Goal: Task Accomplishment & Management: Complete application form

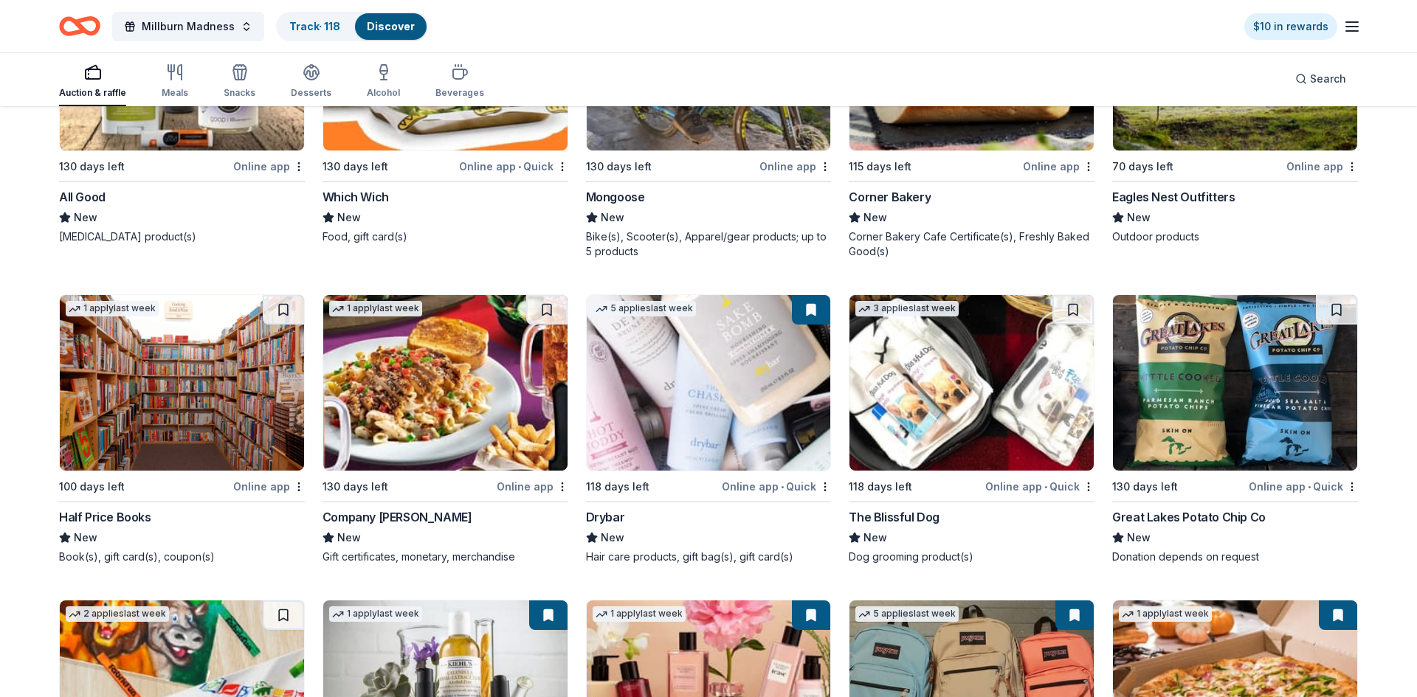
scroll to position [14308, 0]
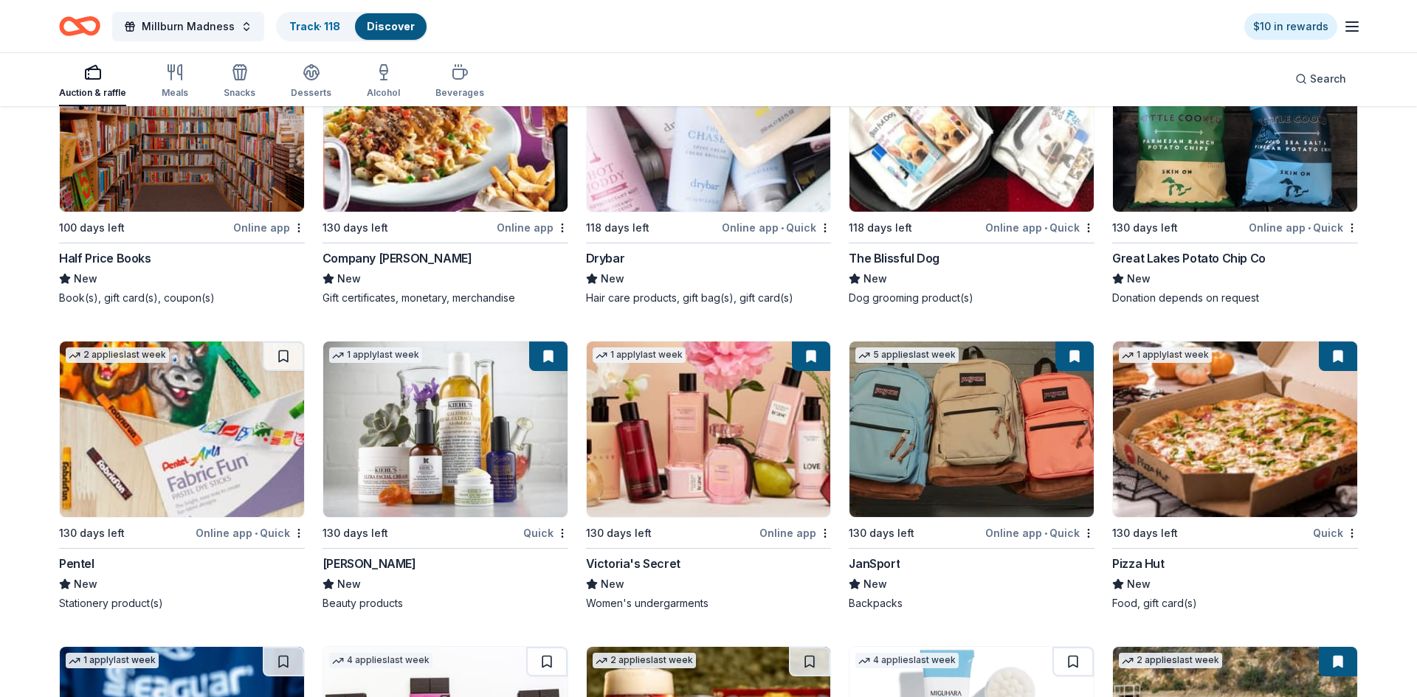
click at [491, 453] on img at bounding box center [445, 430] width 244 height 176
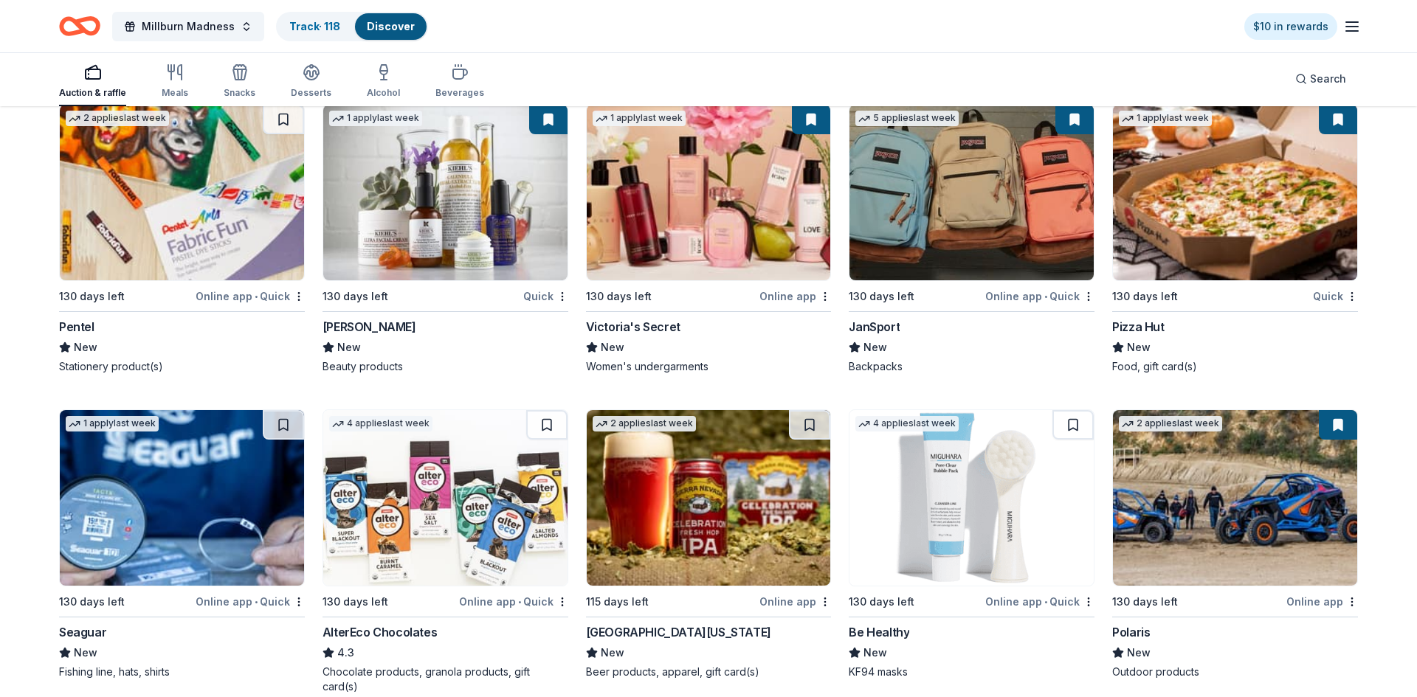
scroll to position [14660, 0]
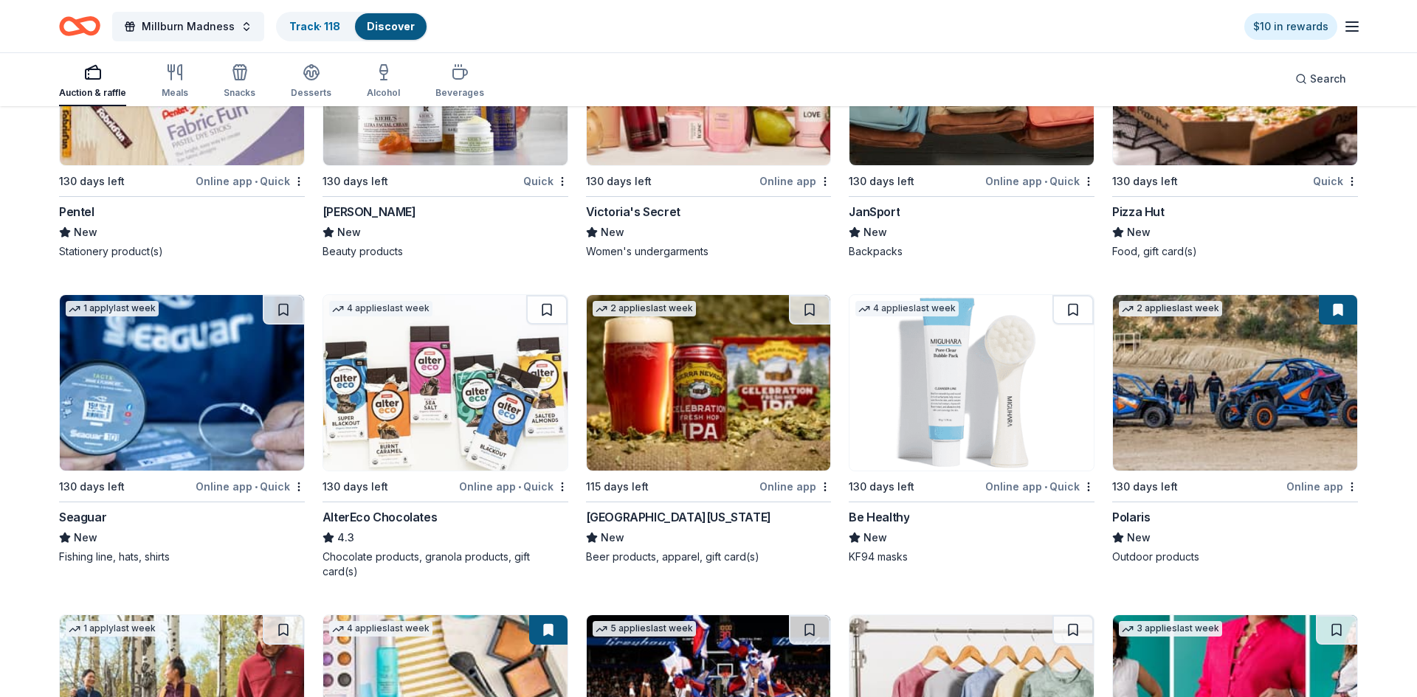
click at [1242, 387] on img at bounding box center [1235, 383] width 244 height 176
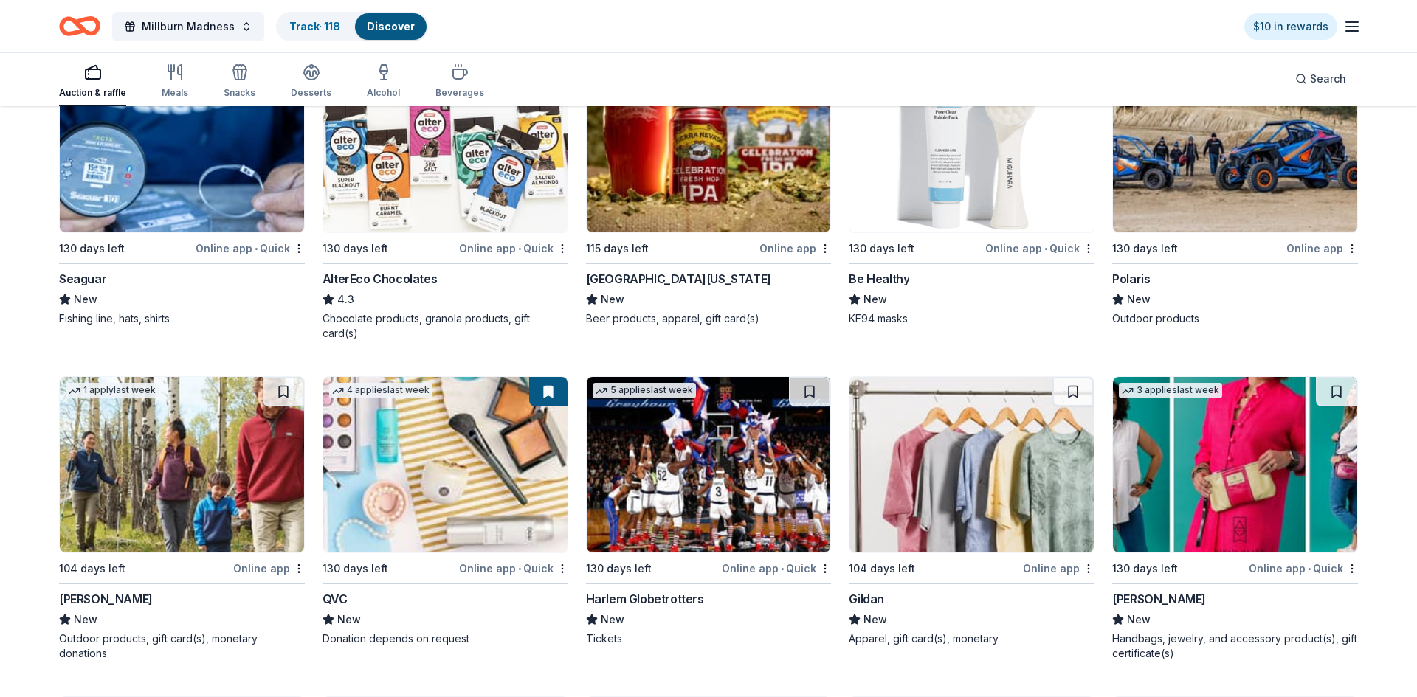
click at [438, 471] on img at bounding box center [445, 465] width 244 height 176
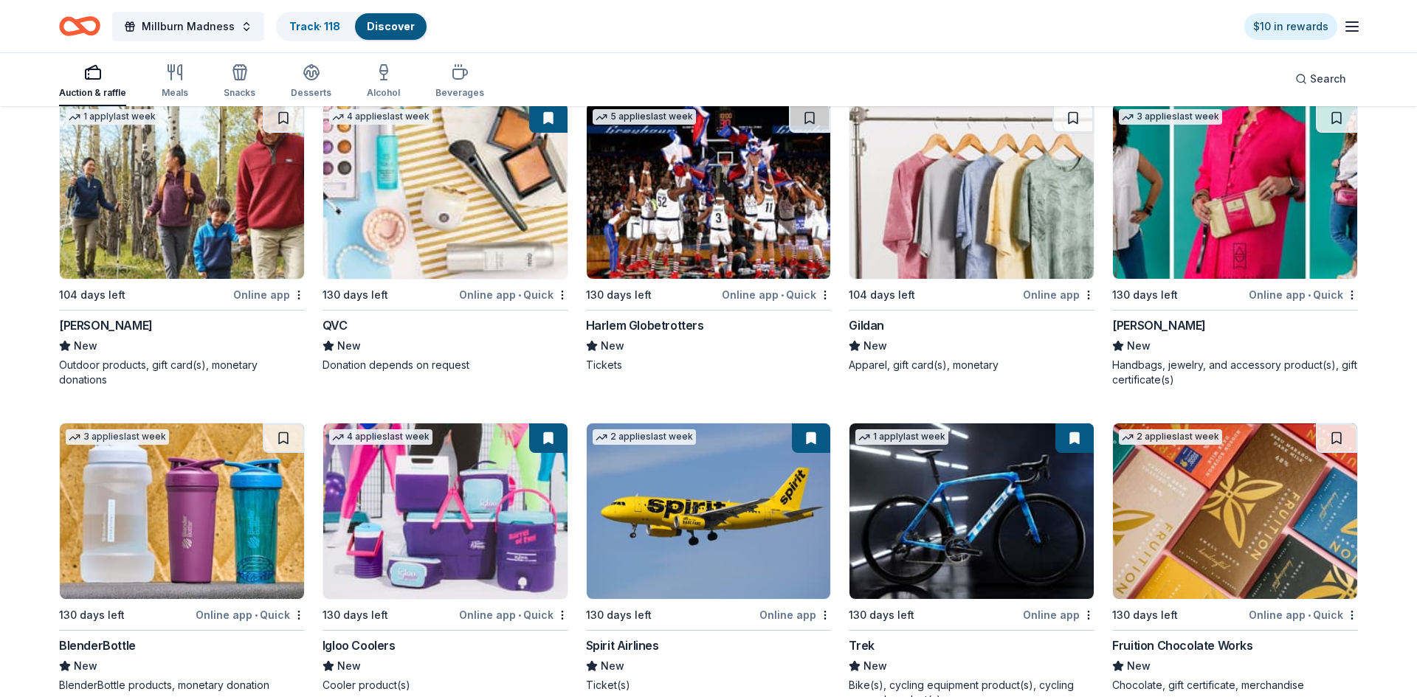
scroll to position [15300, 0]
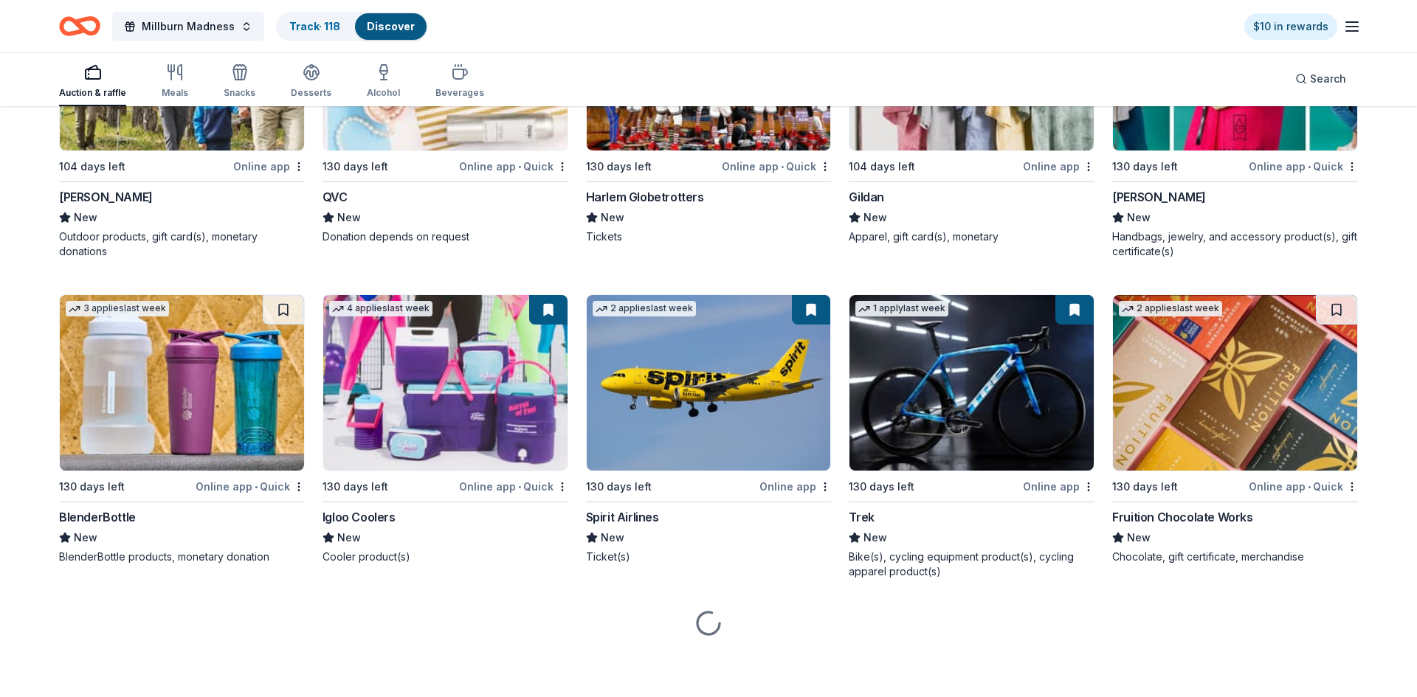
click at [718, 428] on img at bounding box center [709, 383] width 244 height 176
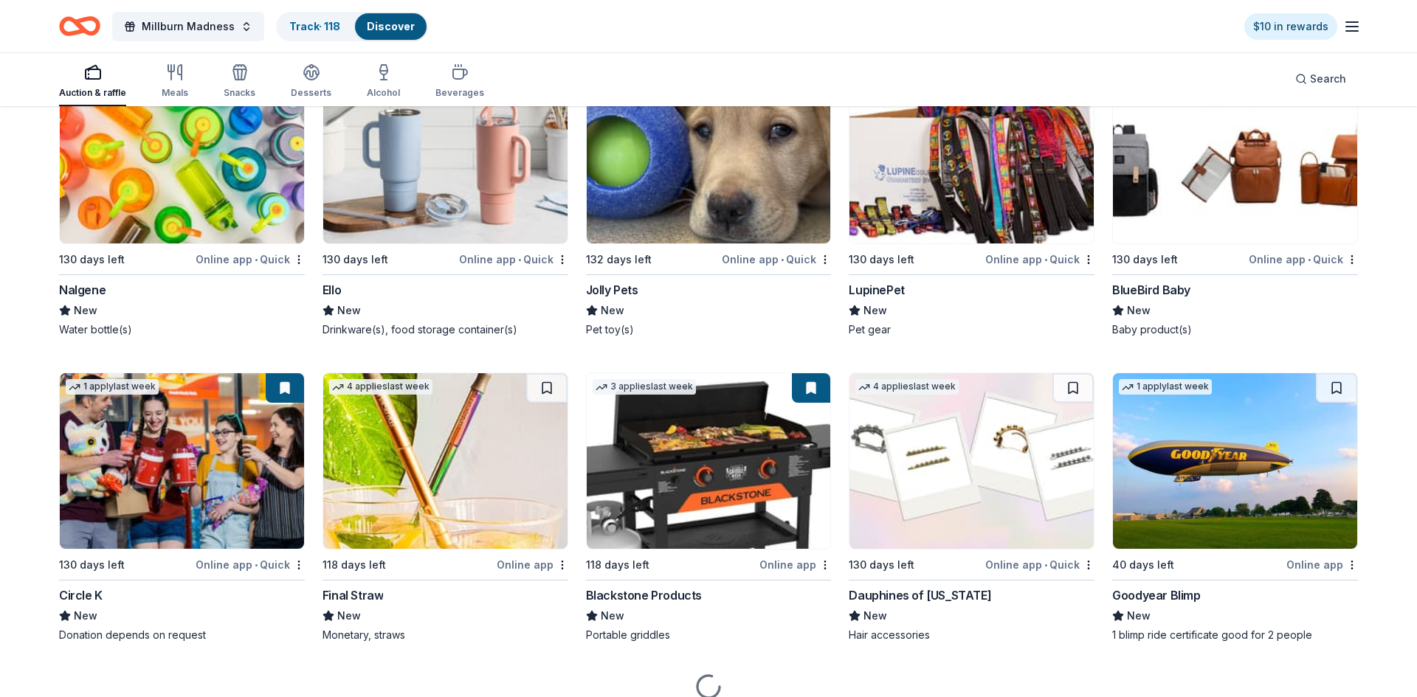
scroll to position [16543, 0]
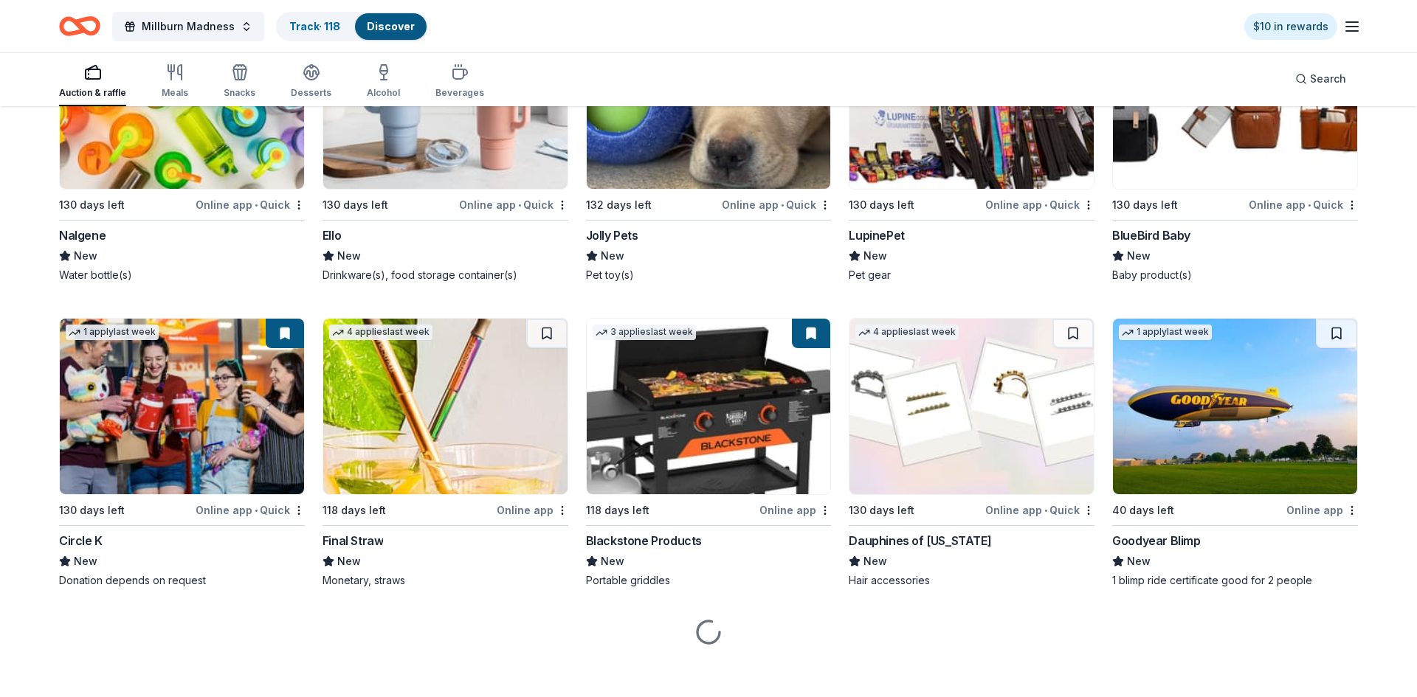
drag, startPoint x: 1416, startPoint y: 657, endPoint x: 1416, endPoint y: 710, distance: 52.4
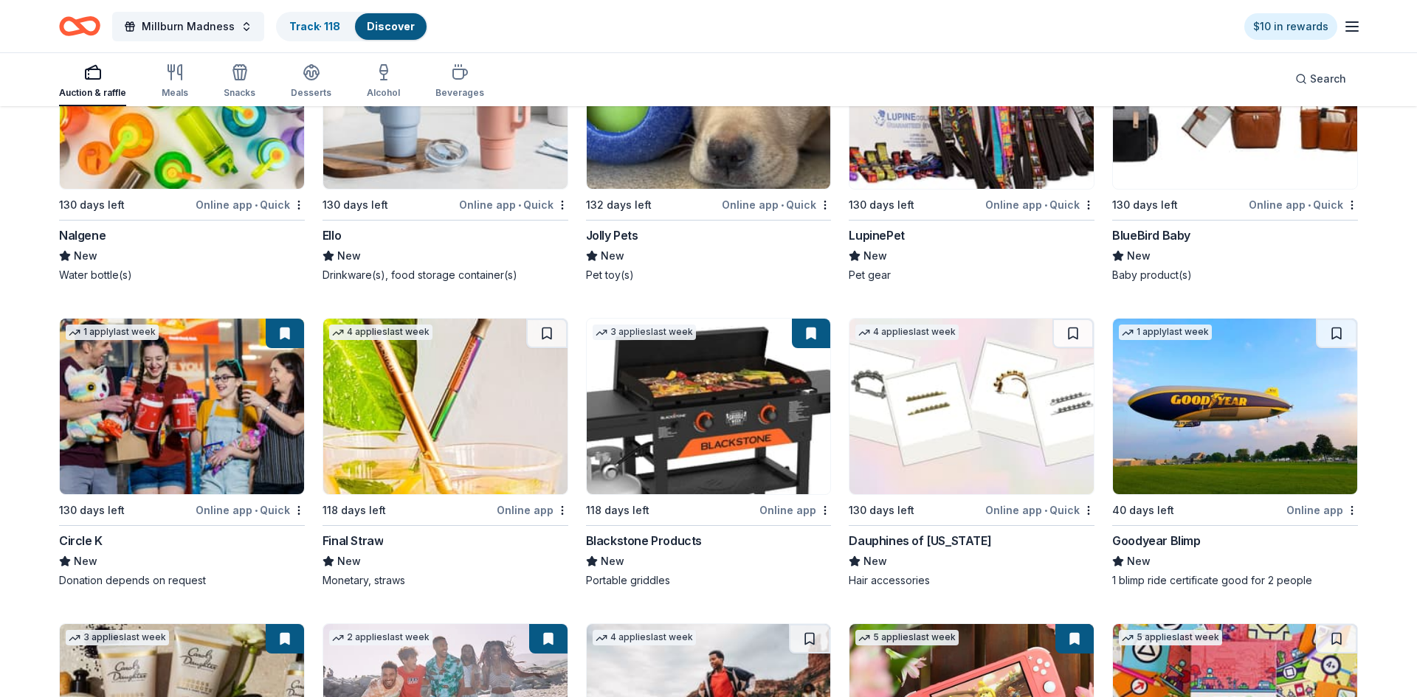
click at [751, 407] on img at bounding box center [709, 407] width 244 height 176
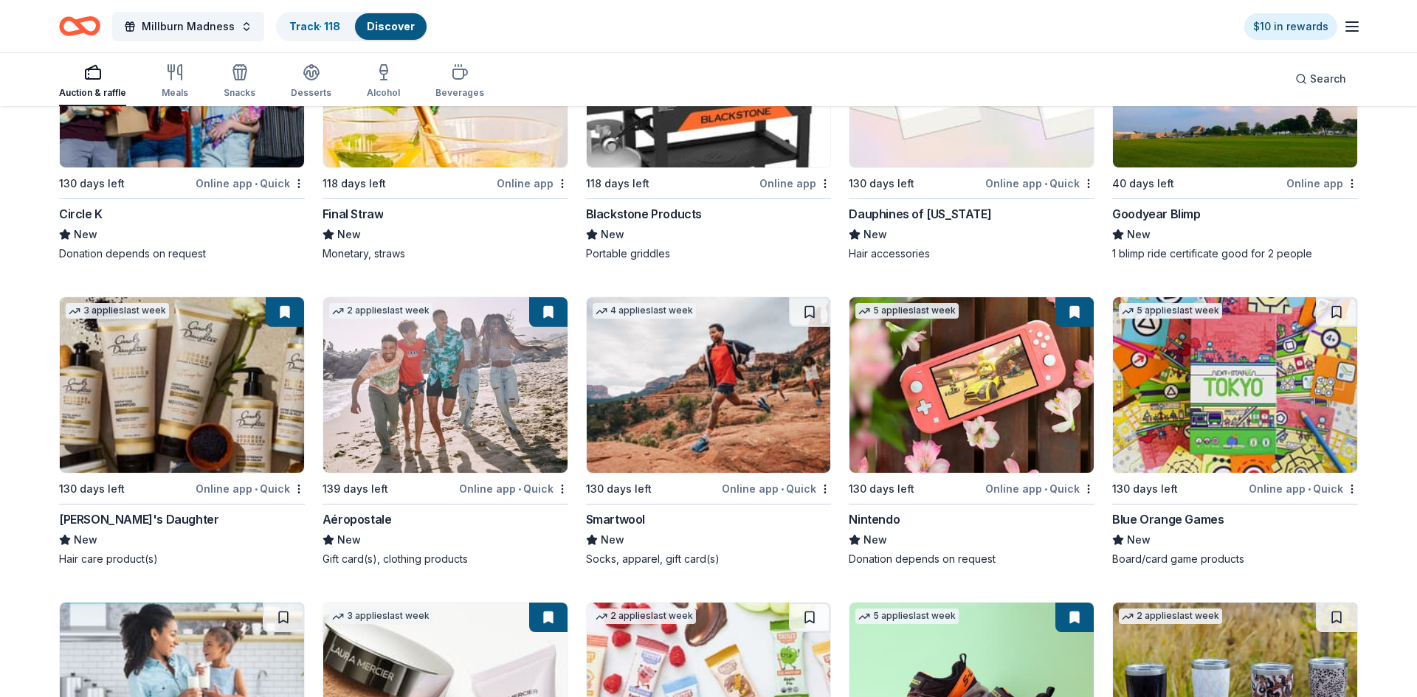
scroll to position [16889, 0]
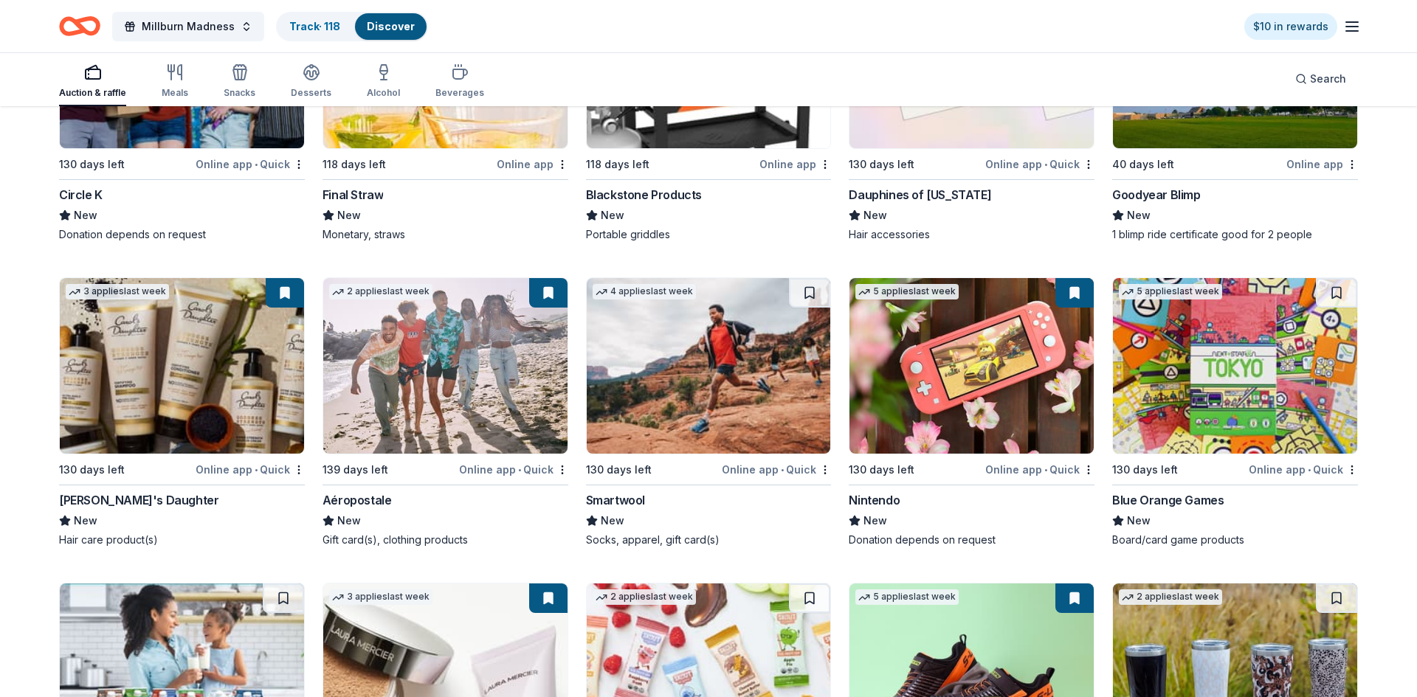
click at [190, 348] on img at bounding box center [182, 366] width 244 height 176
click at [992, 379] on img at bounding box center [971, 366] width 244 height 176
drag, startPoint x: 1416, startPoint y: 667, endPoint x: 1416, endPoint y: 679, distance: 11.8
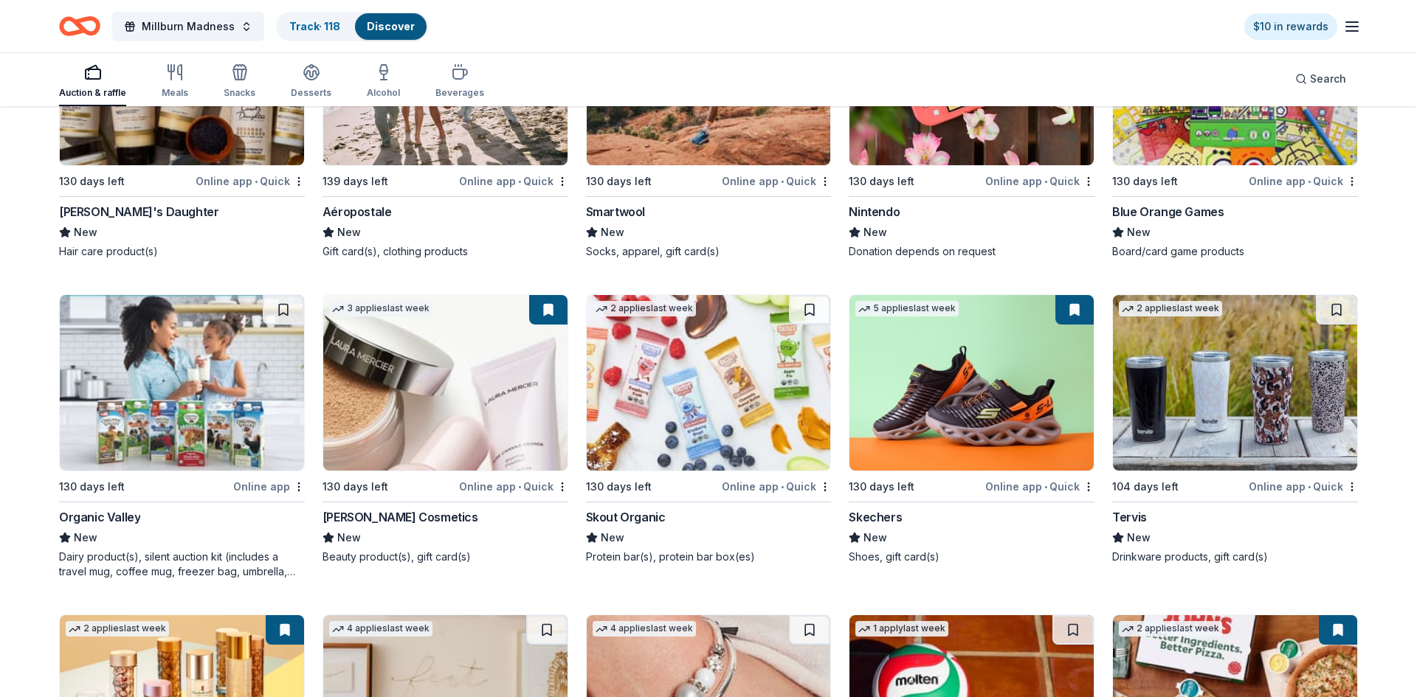
click at [415, 384] on img at bounding box center [445, 383] width 244 height 176
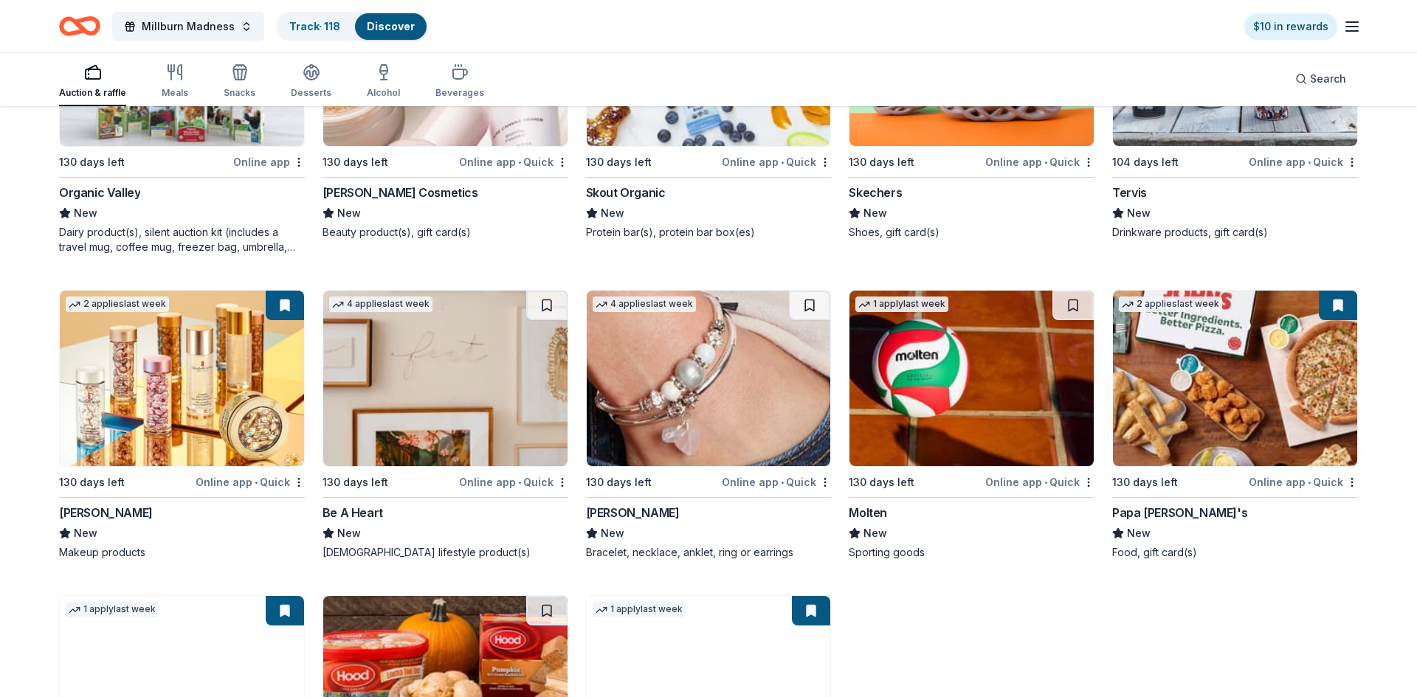
scroll to position [17541, 0]
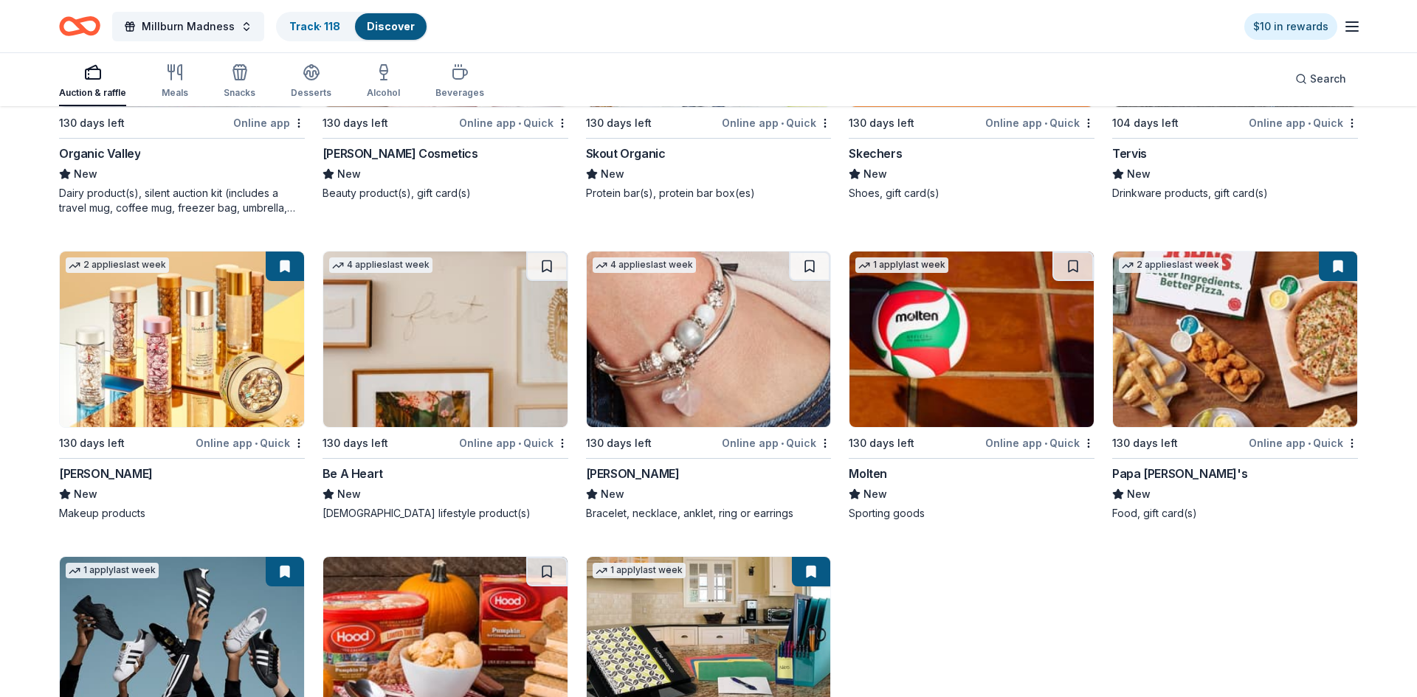
click at [225, 371] on img at bounding box center [182, 340] width 244 height 176
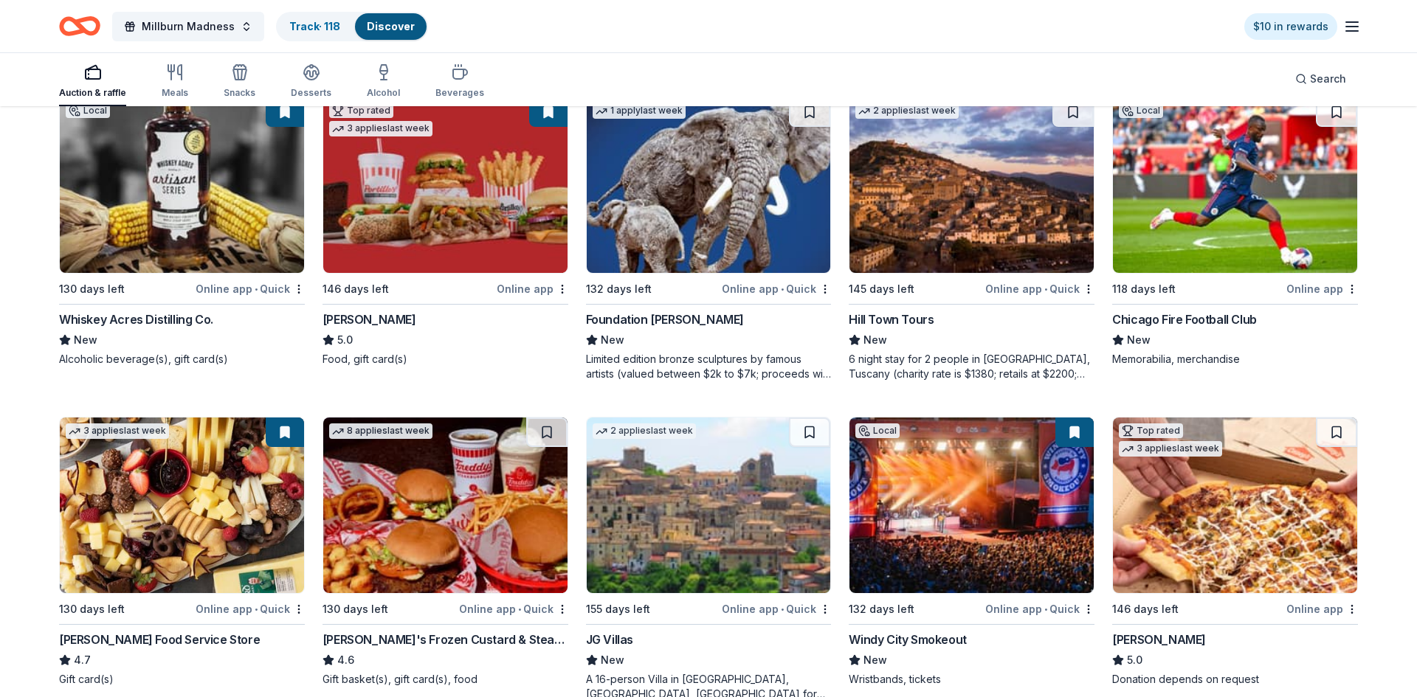
scroll to position [0, 0]
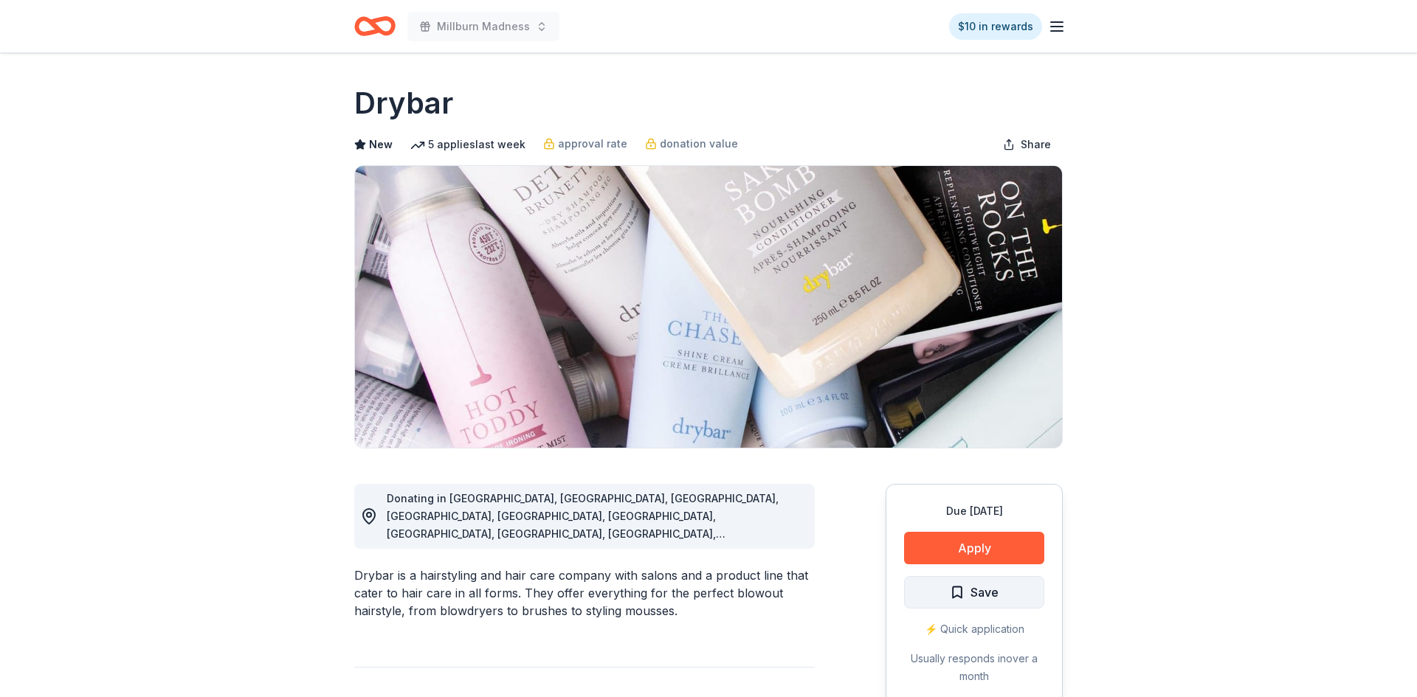
click at [959, 595] on span "Save" at bounding box center [974, 592] width 49 height 19
click at [995, 589] on html "Millburn Madness $10 in rewards Due in 118 days Share Drybar New 5 applies last…" at bounding box center [708, 348] width 1417 height 697
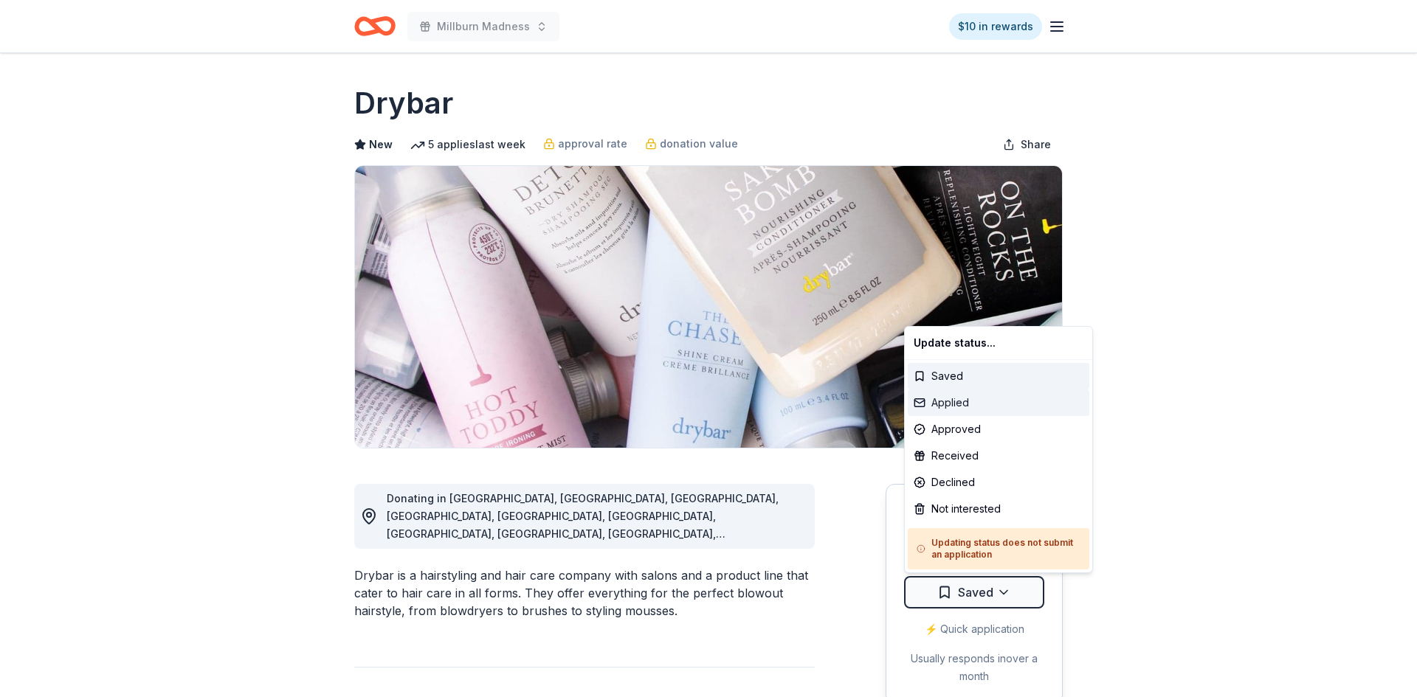
click at [952, 402] on div "Applied" at bounding box center [999, 403] width 182 height 27
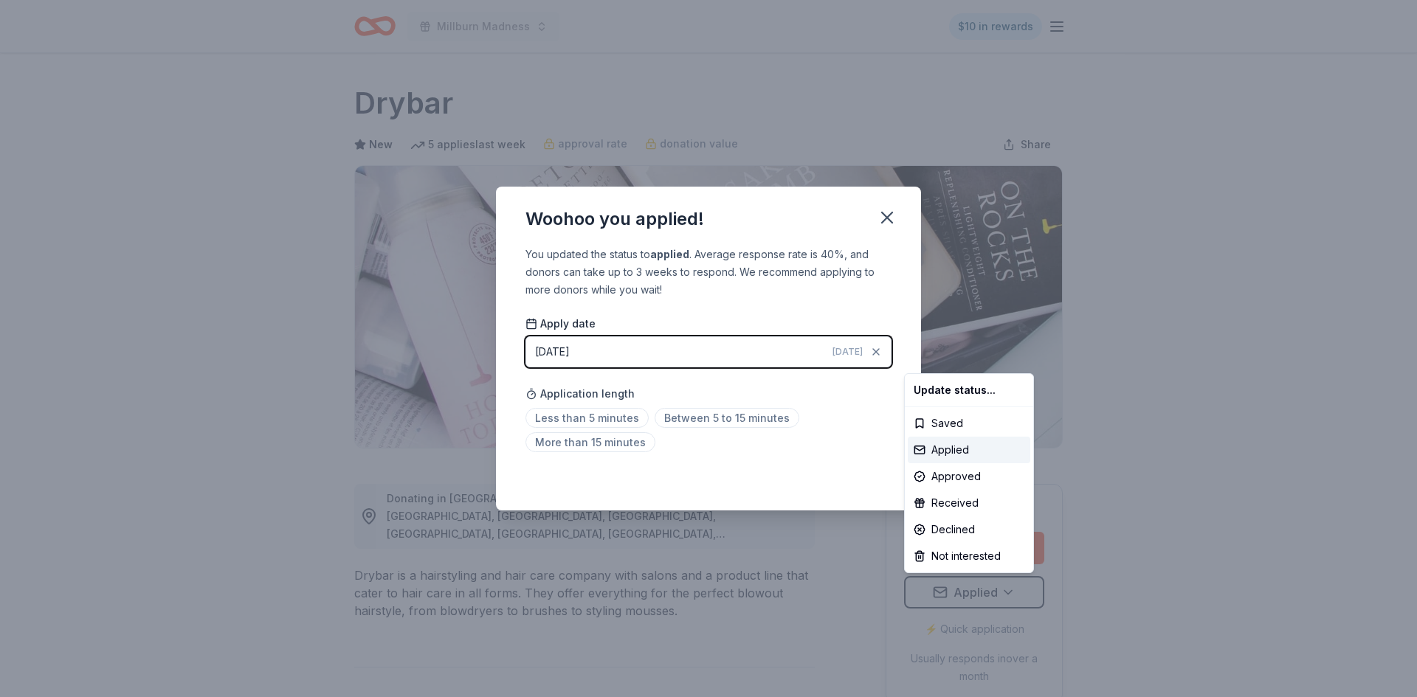
click at [888, 221] on html "Millburn Madness $10 in rewards Due in 118 days Share Drybar New 5 applies last…" at bounding box center [708, 348] width 1417 height 697
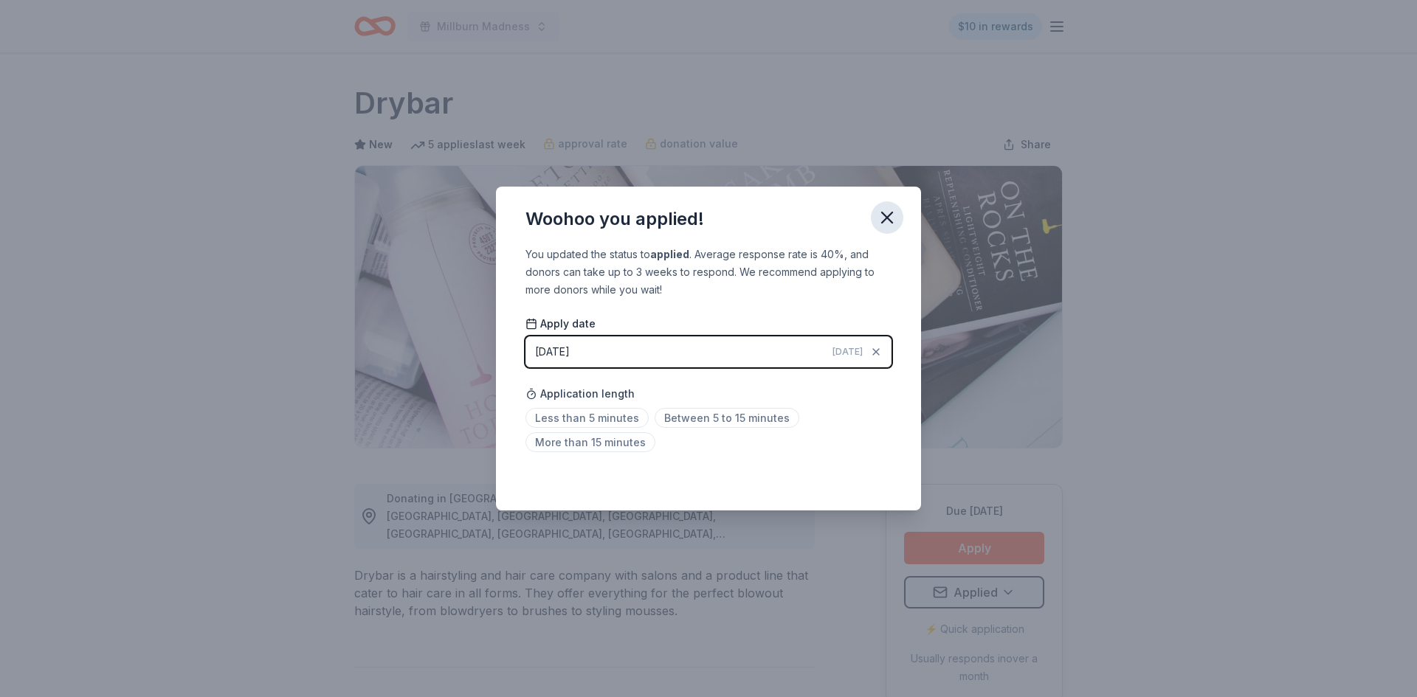
click at [889, 215] on icon "button" at bounding box center [887, 218] width 10 height 10
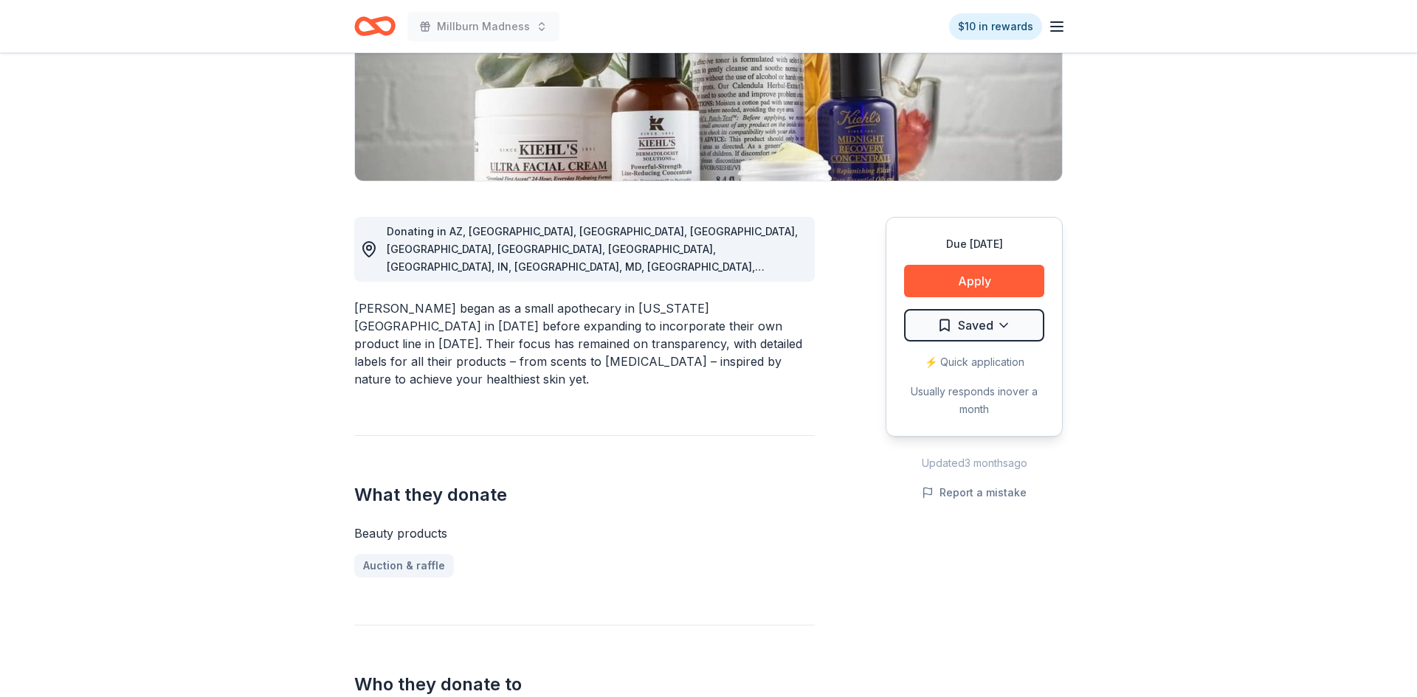
scroll to position [160, 0]
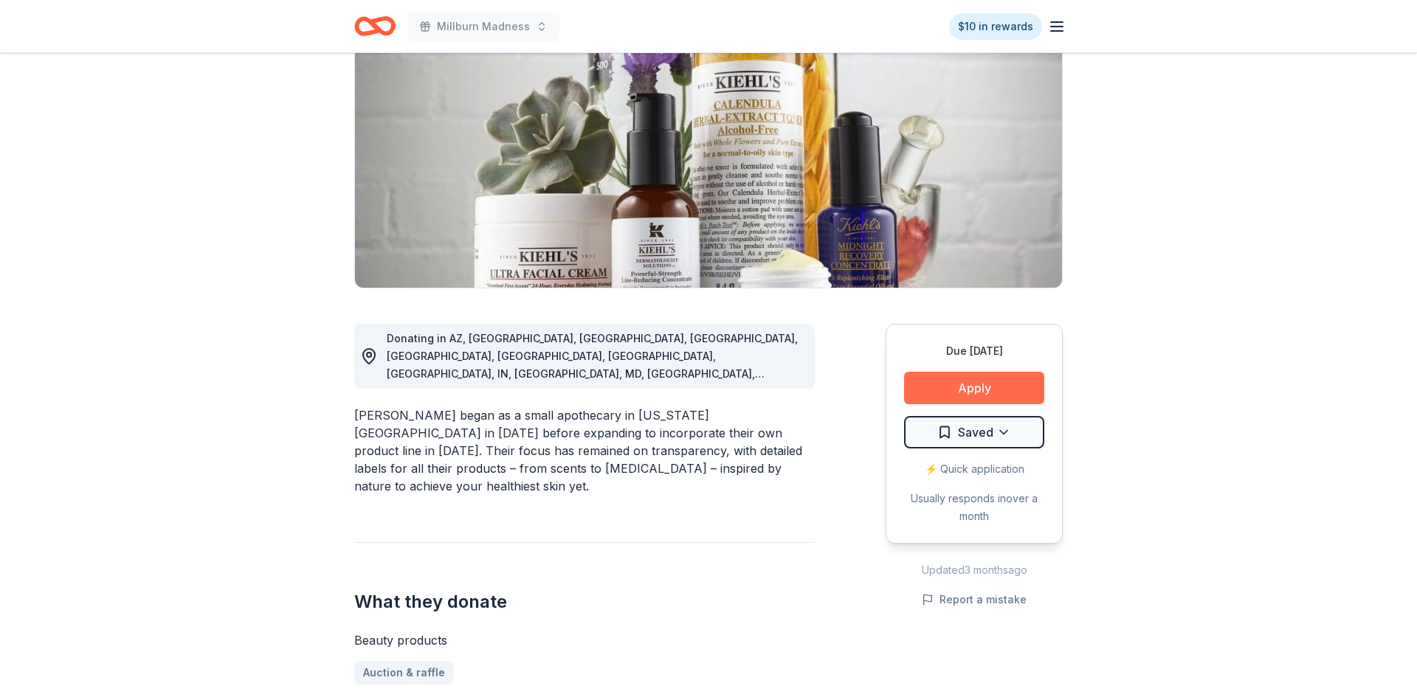
click at [1006, 388] on button "Apply" at bounding box center [974, 388] width 140 height 32
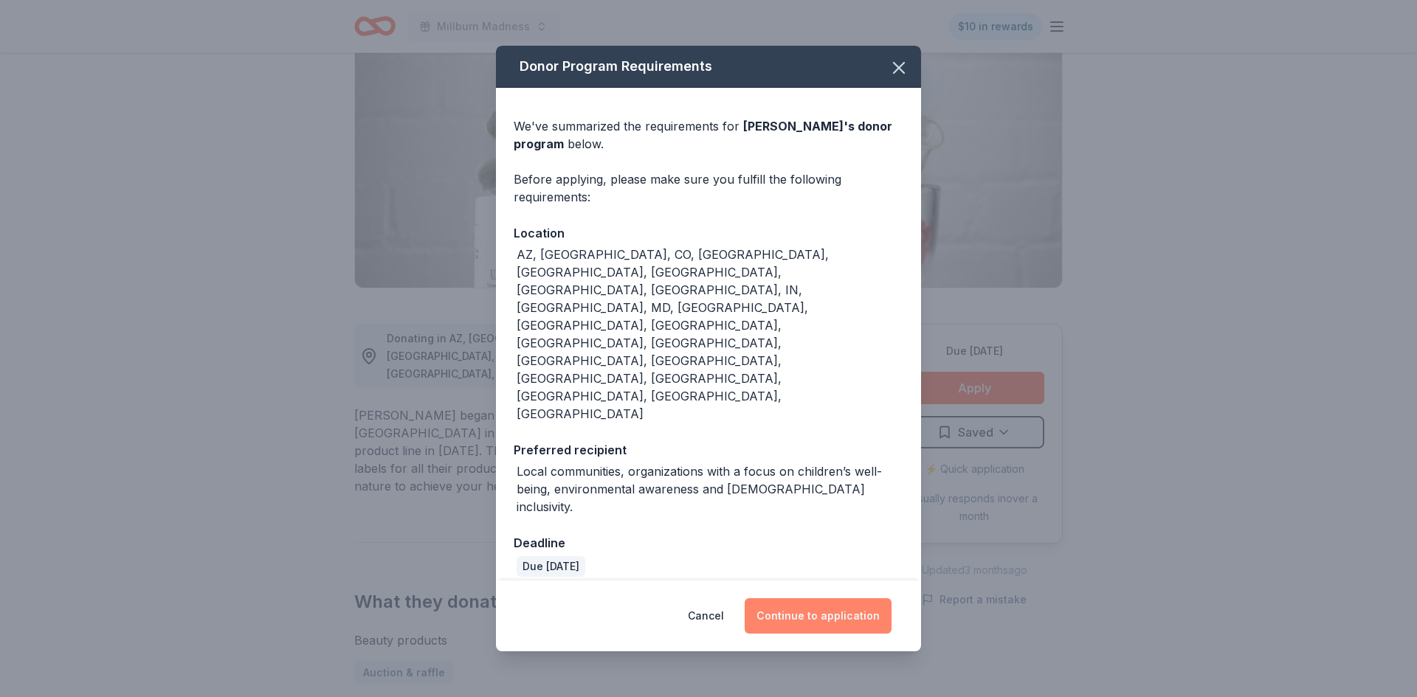
click at [826, 598] on button "Continue to application" at bounding box center [818, 615] width 147 height 35
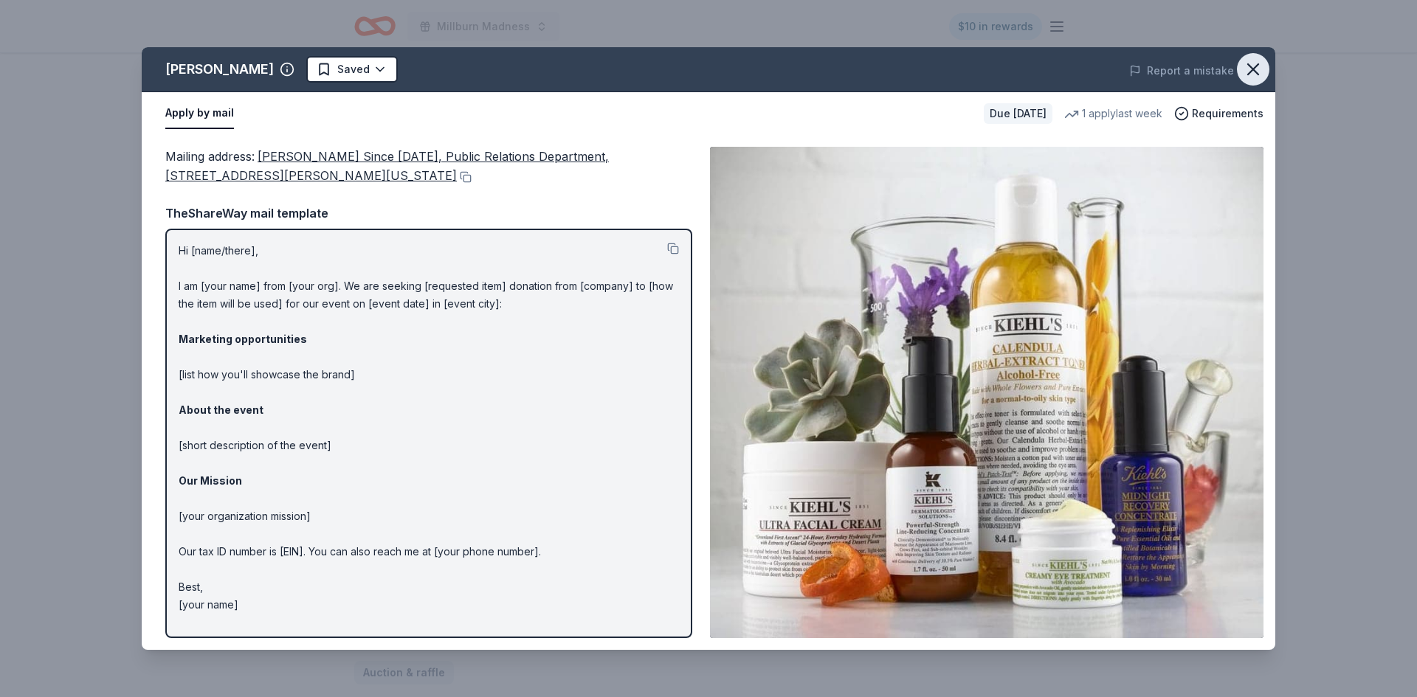
click at [1254, 77] on icon "button" at bounding box center [1253, 69] width 21 height 21
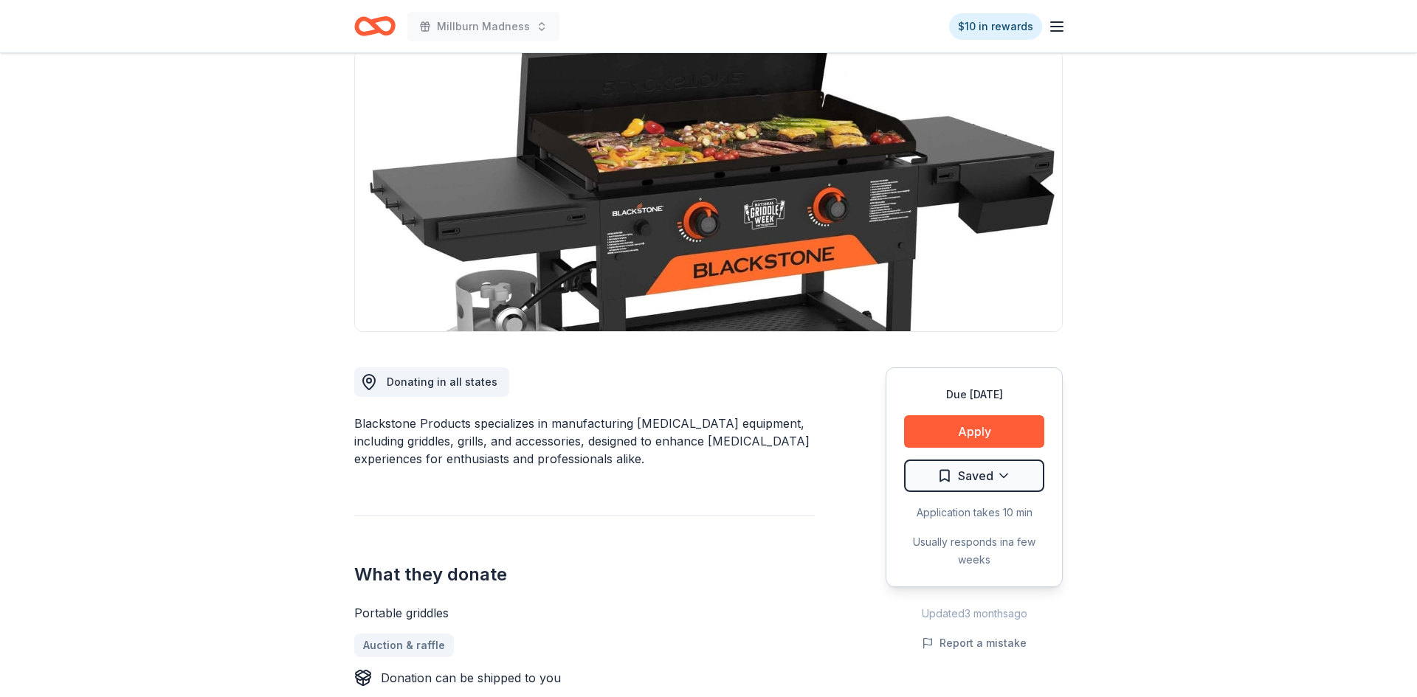
scroll to position [119, 0]
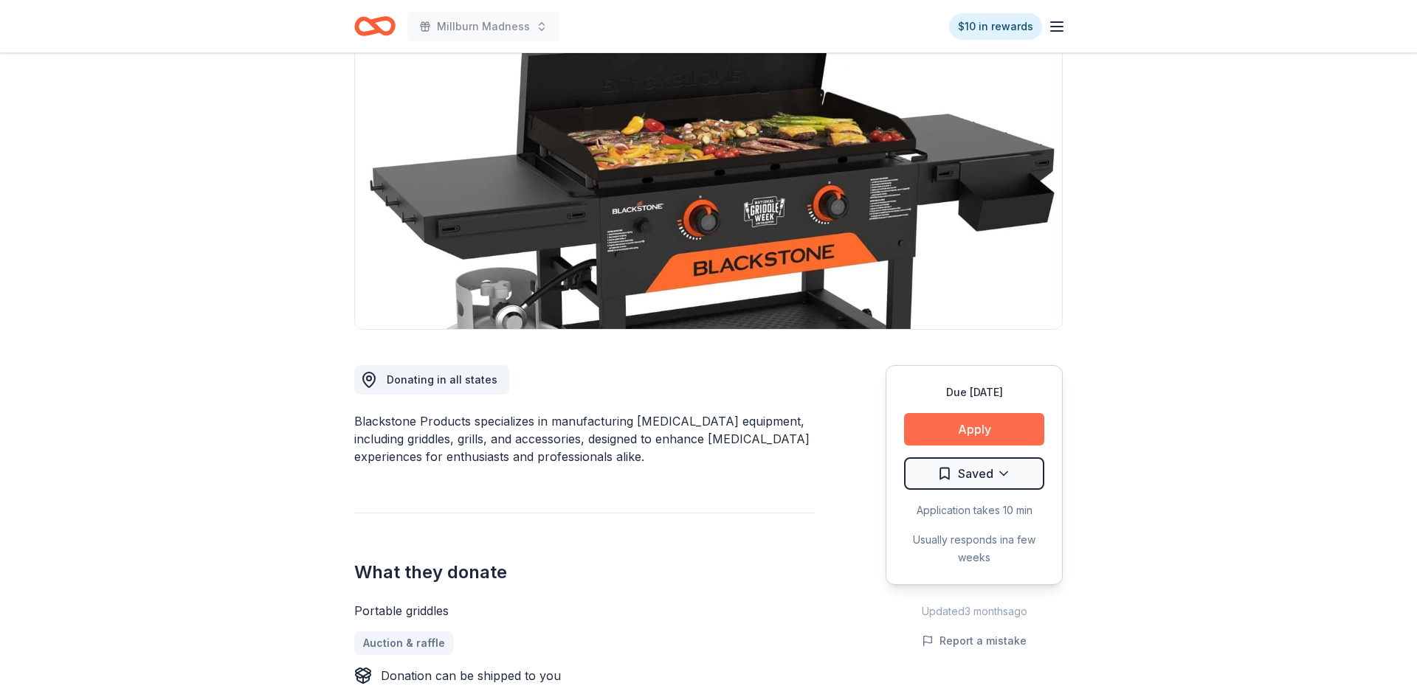
click at [990, 431] on button "Apply" at bounding box center [974, 429] width 140 height 32
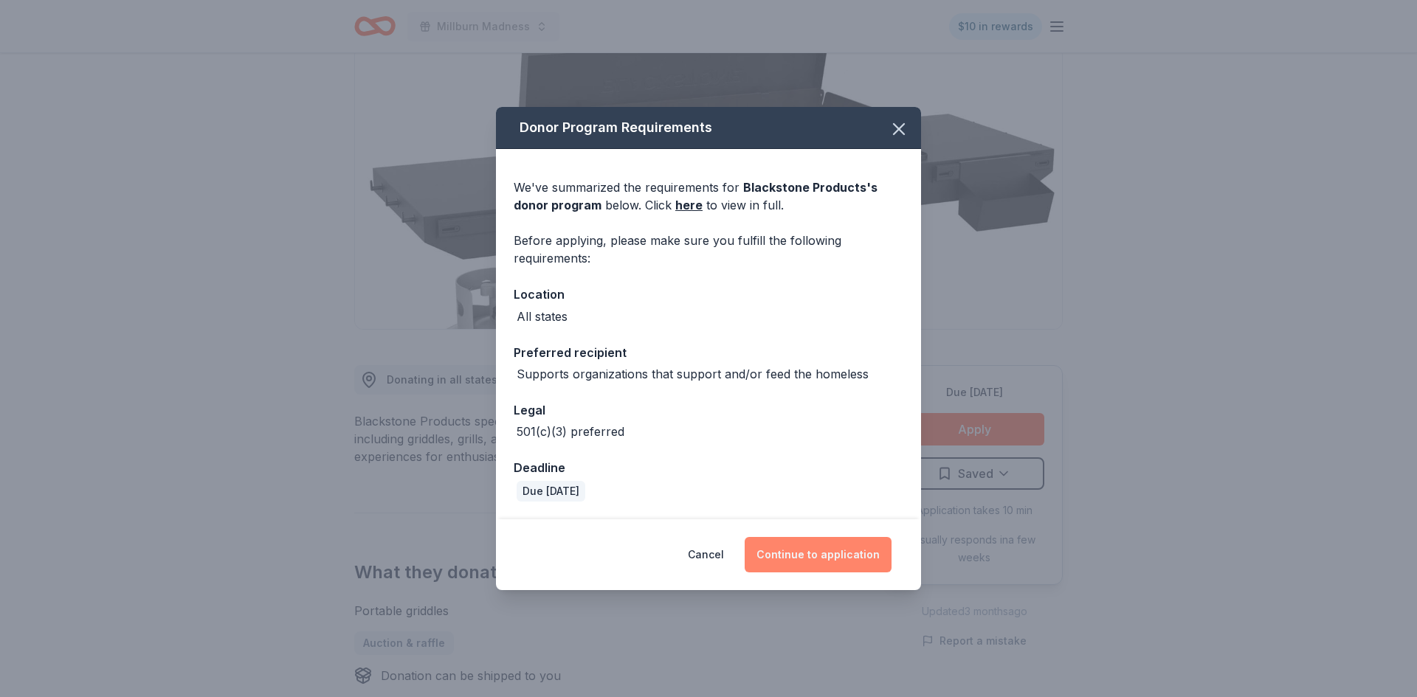
click at [819, 552] on button "Continue to application" at bounding box center [818, 554] width 147 height 35
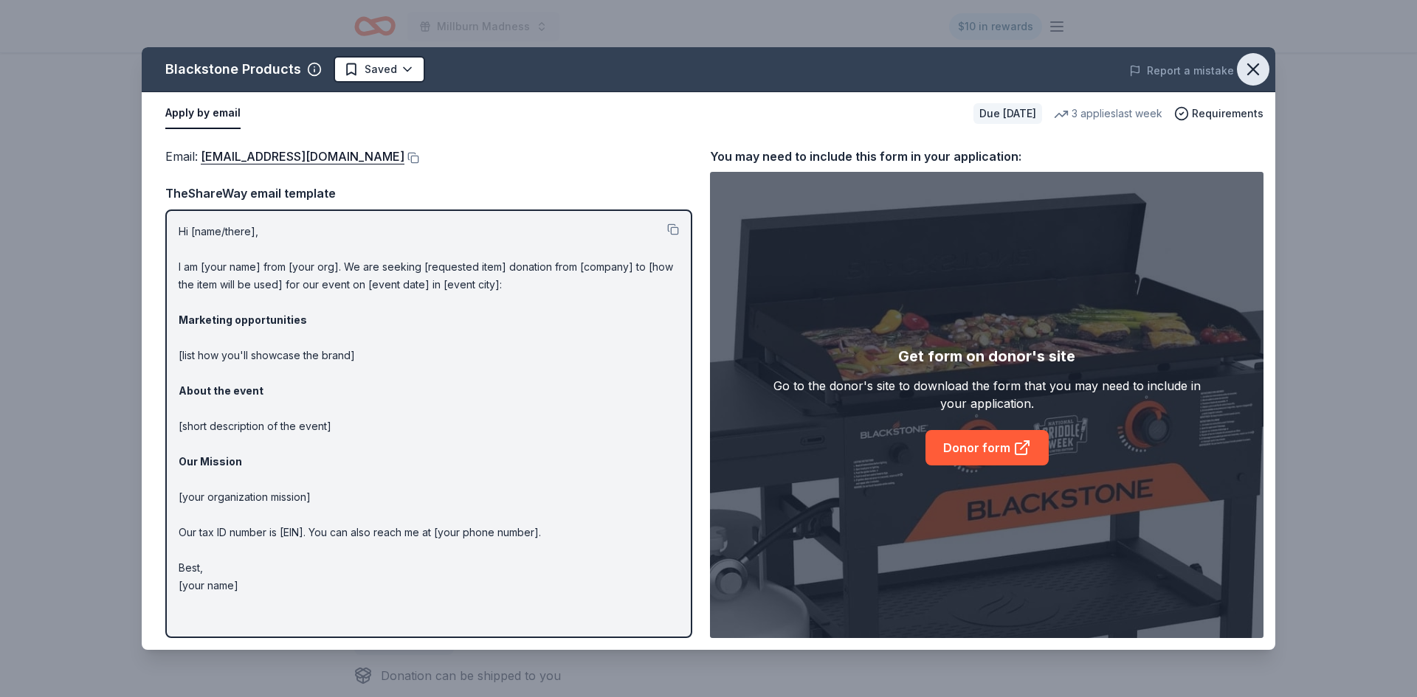
click at [1259, 71] on icon "button" at bounding box center [1253, 69] width 21 height 21
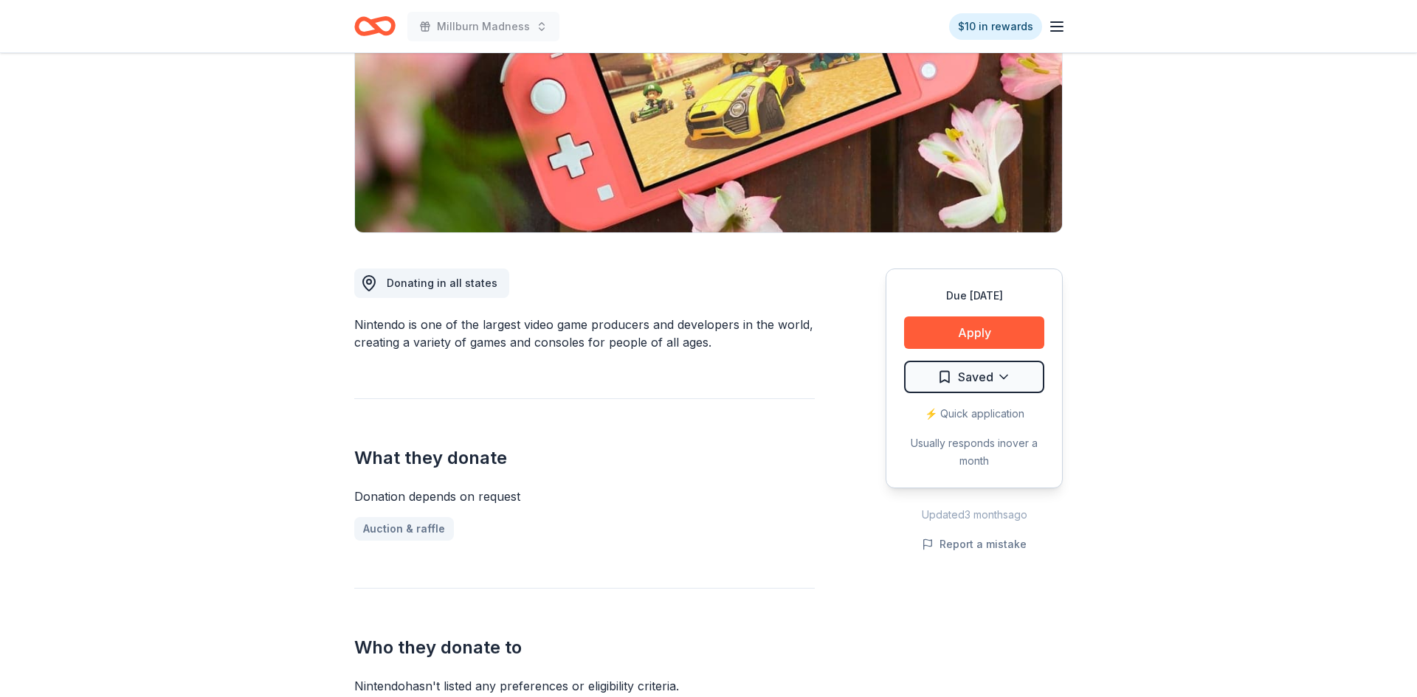
scroll to position [213, 0]
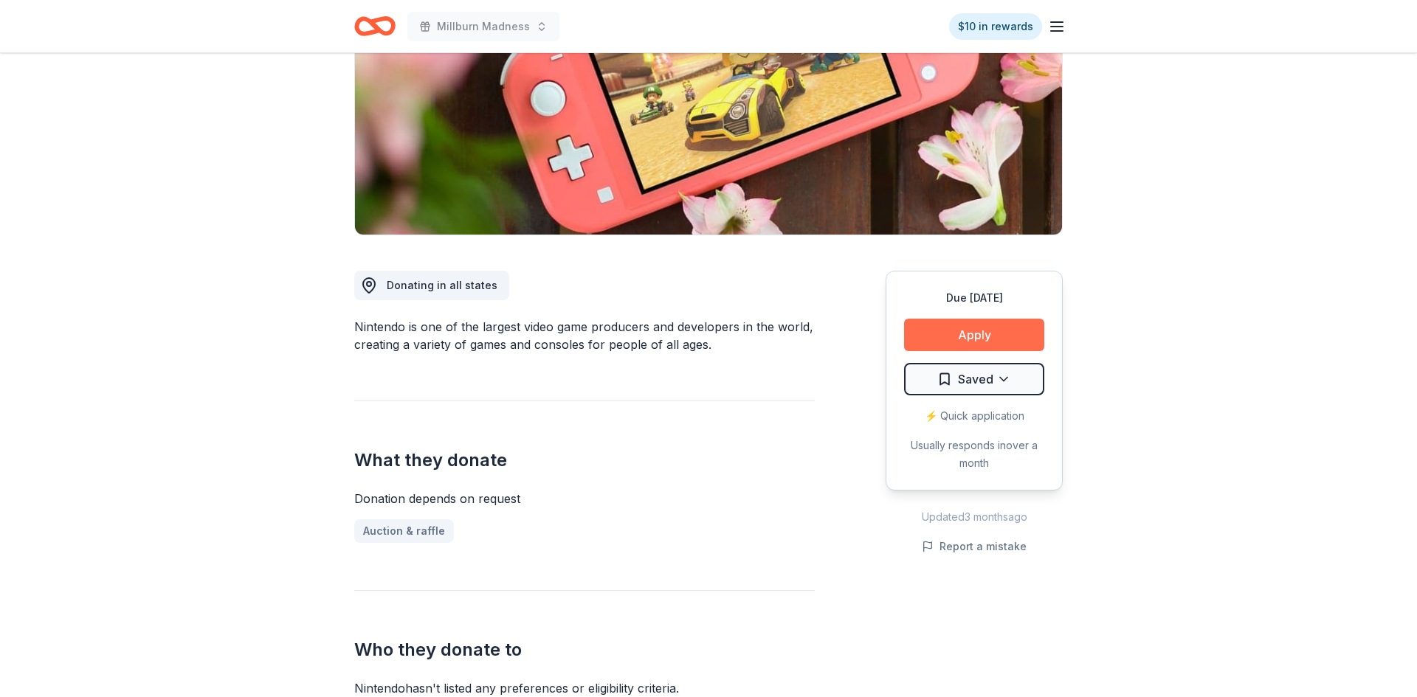
click at [950, 331] on button "Apply" at bounding box center [974, 335] width 140 height 32
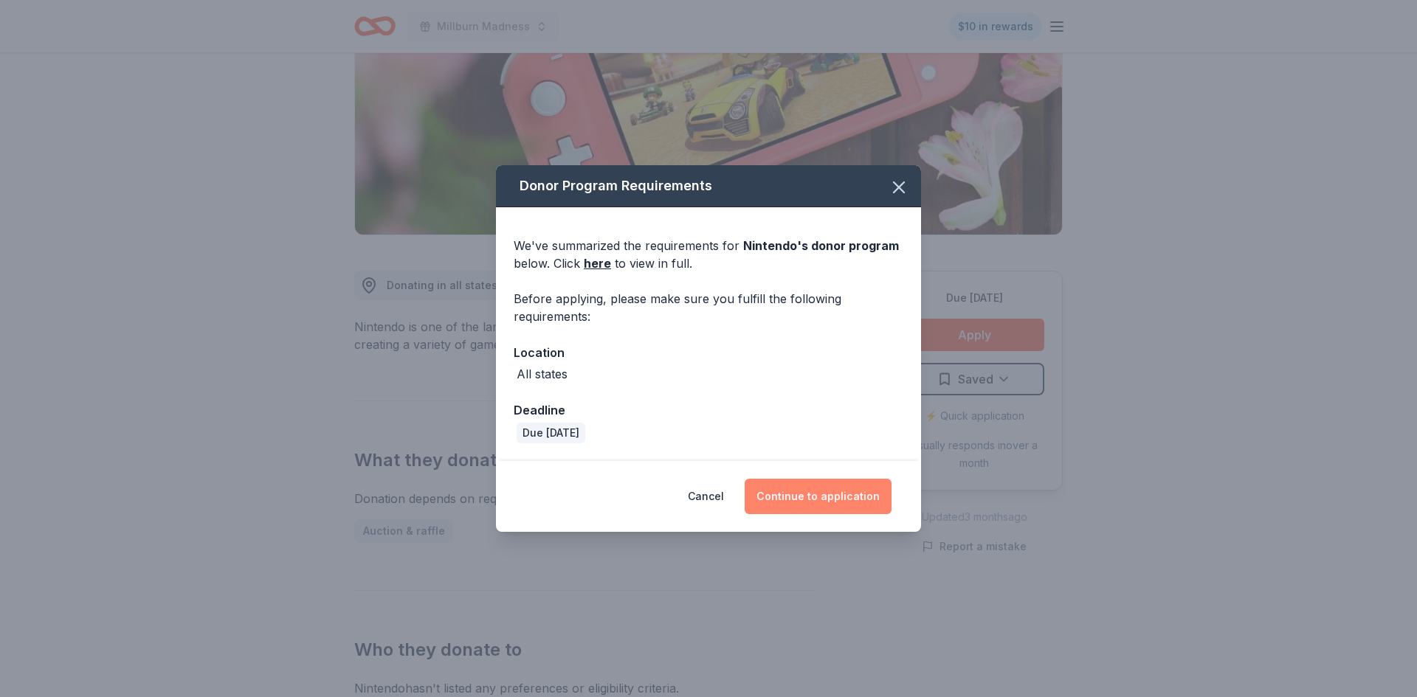
click at [809, 496] on button "Continue to application" at bounding box center [818, 496] width 147 height 35
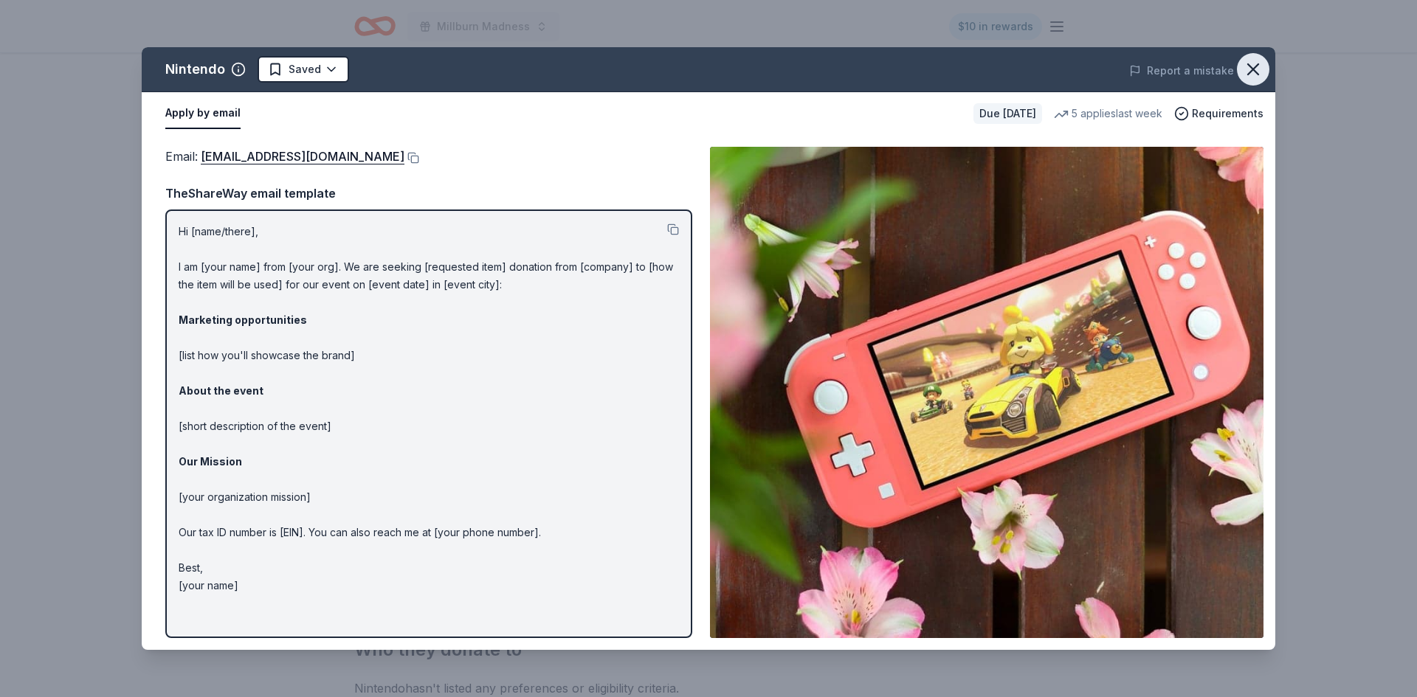
click at [1254, 79] on icon "button" at bounding box center [1253, 69] width 21 height 21
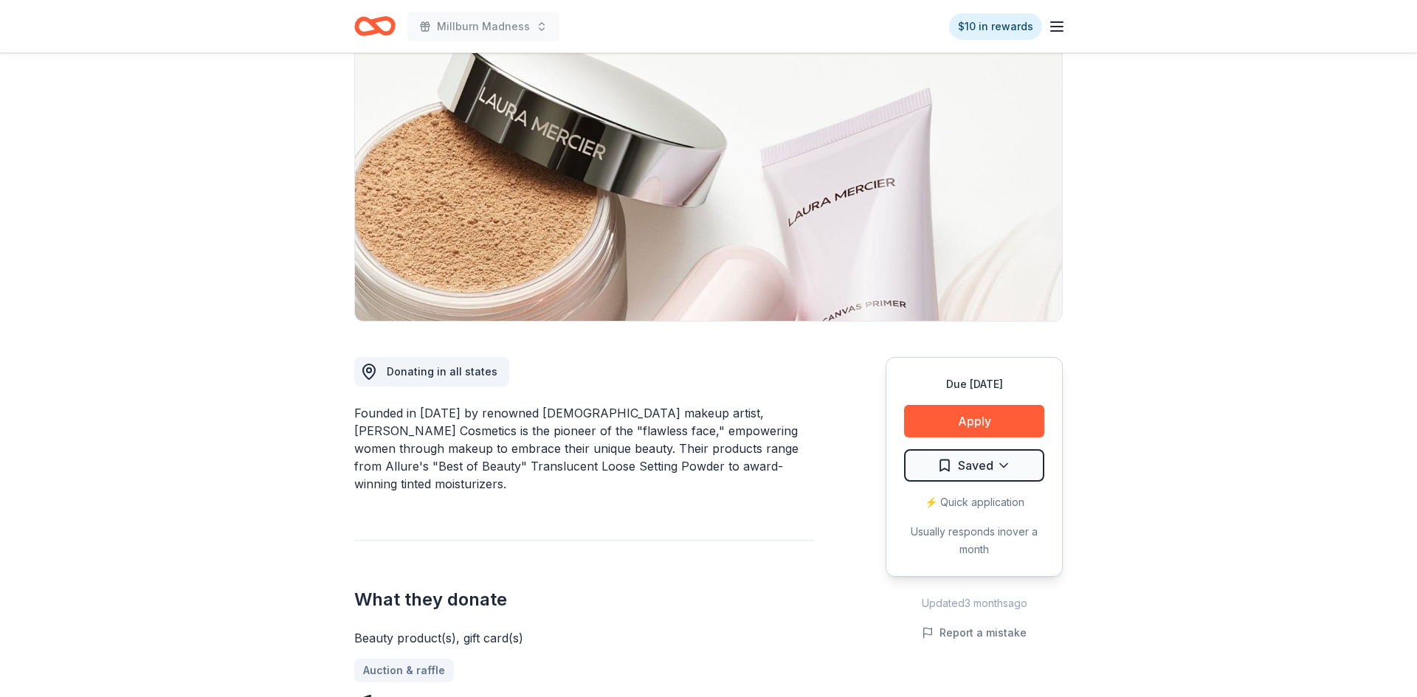
scroll to position [102, 0]
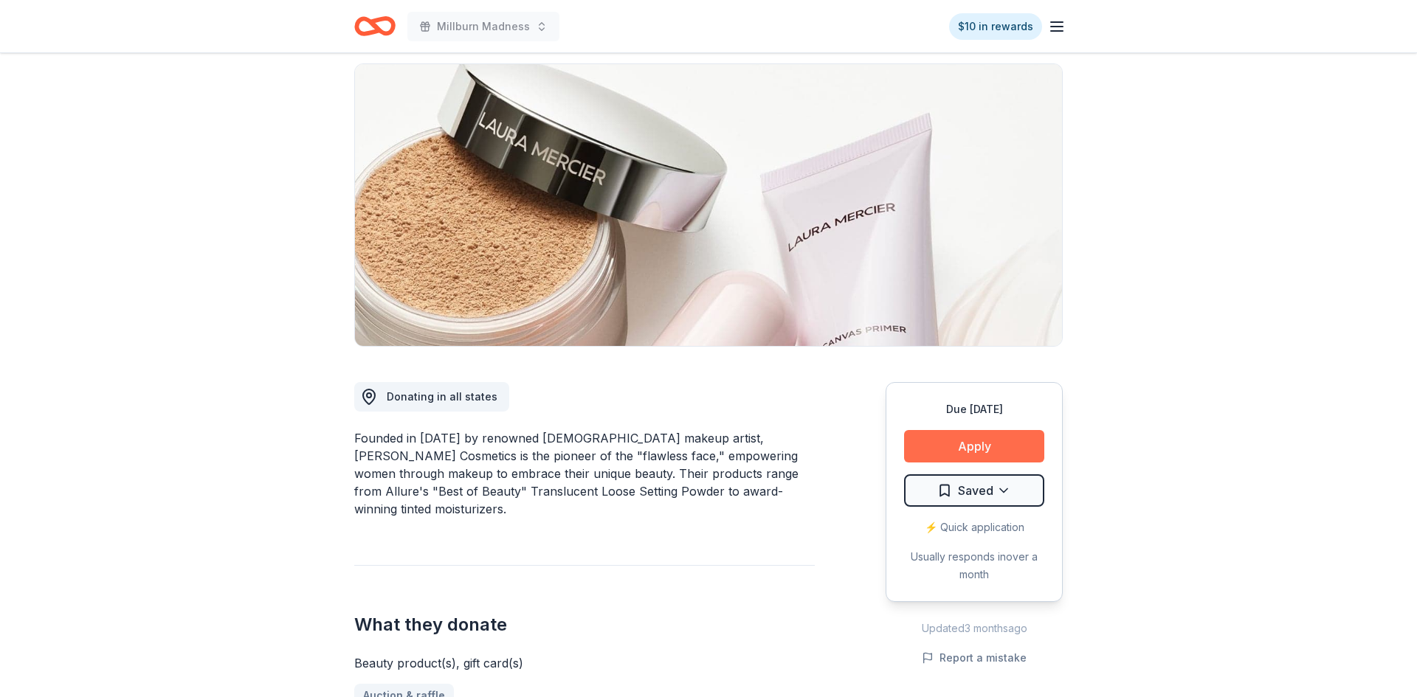
click at [1022, 452] on button "Apply" at bounding box center [974, 446] width 140 height 32
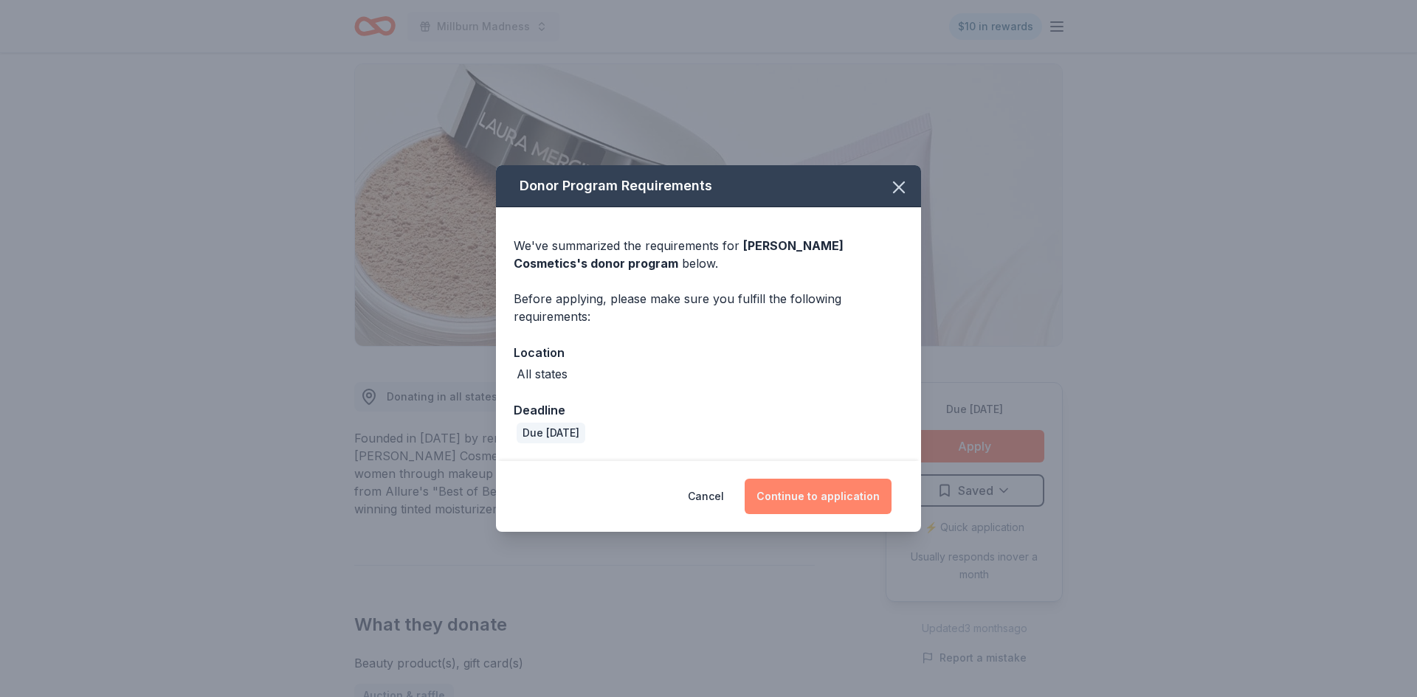
click at [838, 498] on button "Continue to application" at bounding box center [818, 496] width 147 height 35
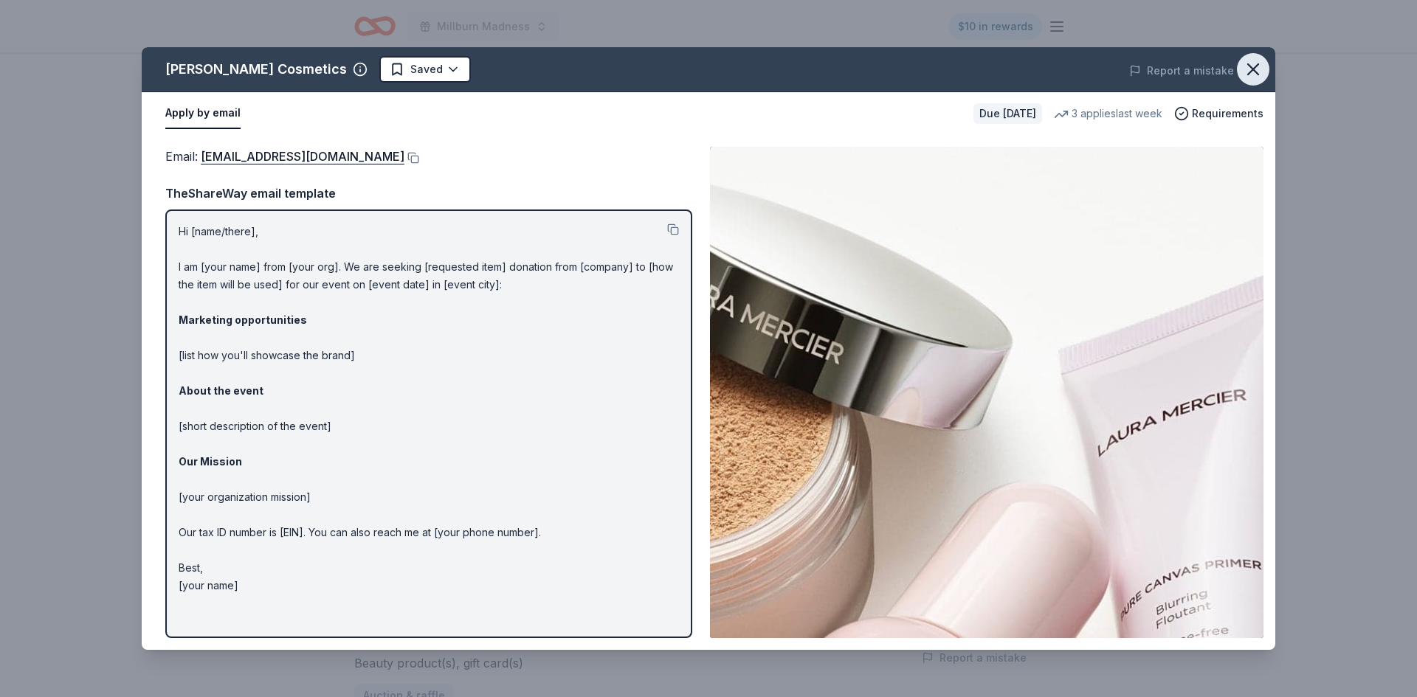
click at [1254, 71] on icon "button" at bounding box center [1253, 69] width 10 height 10
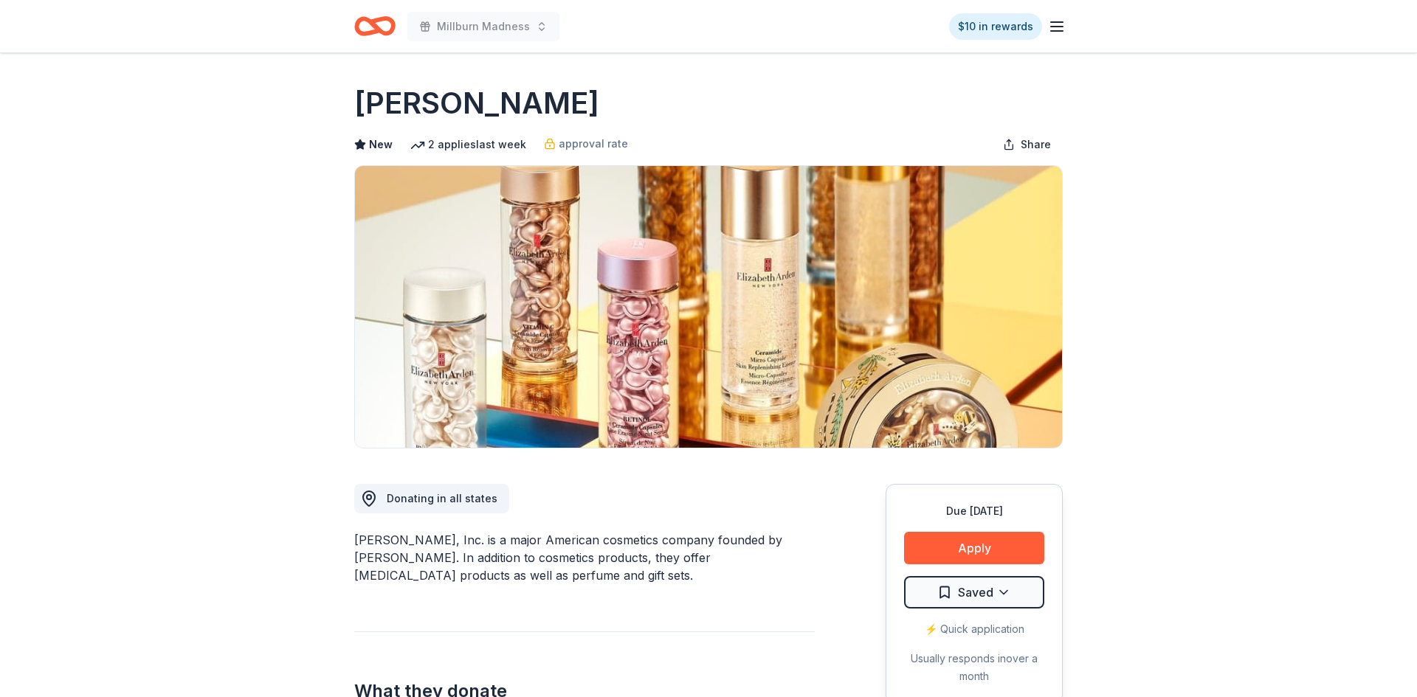
scroll to position [333, 0]
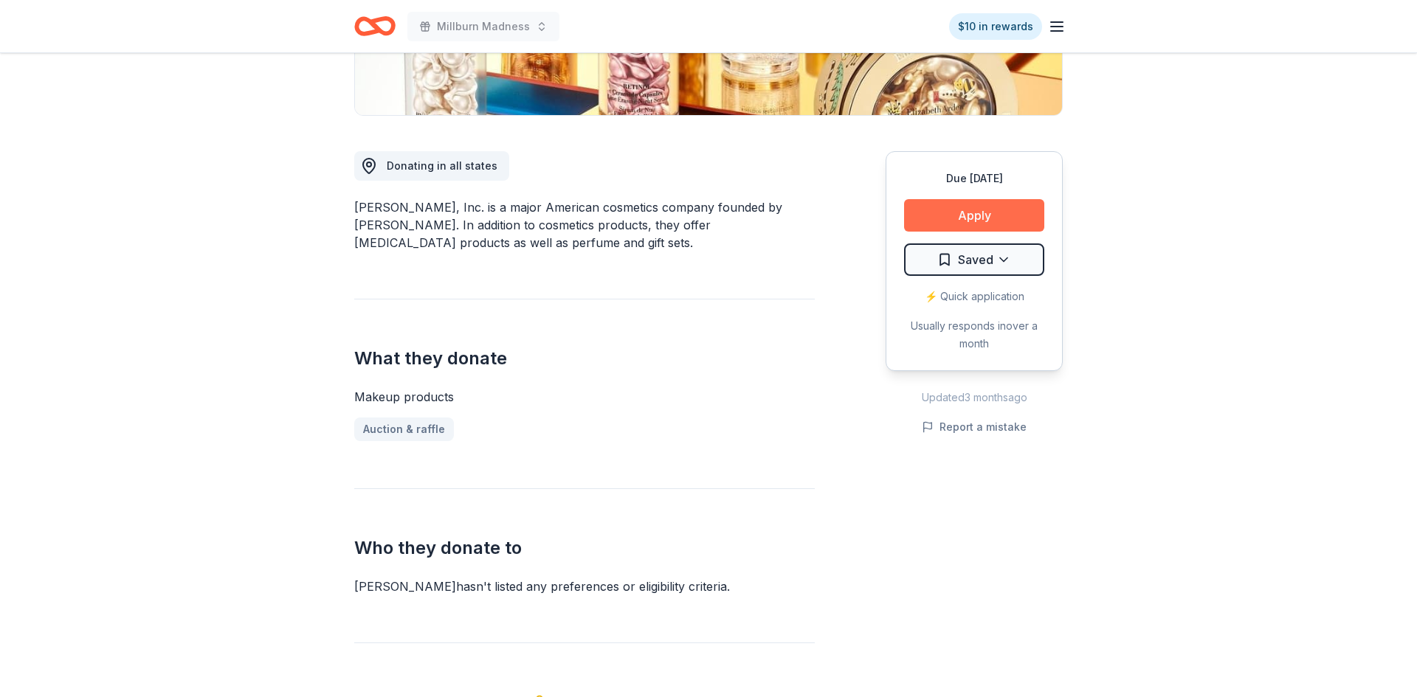
click at [922, 213] on button "Apply" at bounding box center [974, 215] width 140 height 32
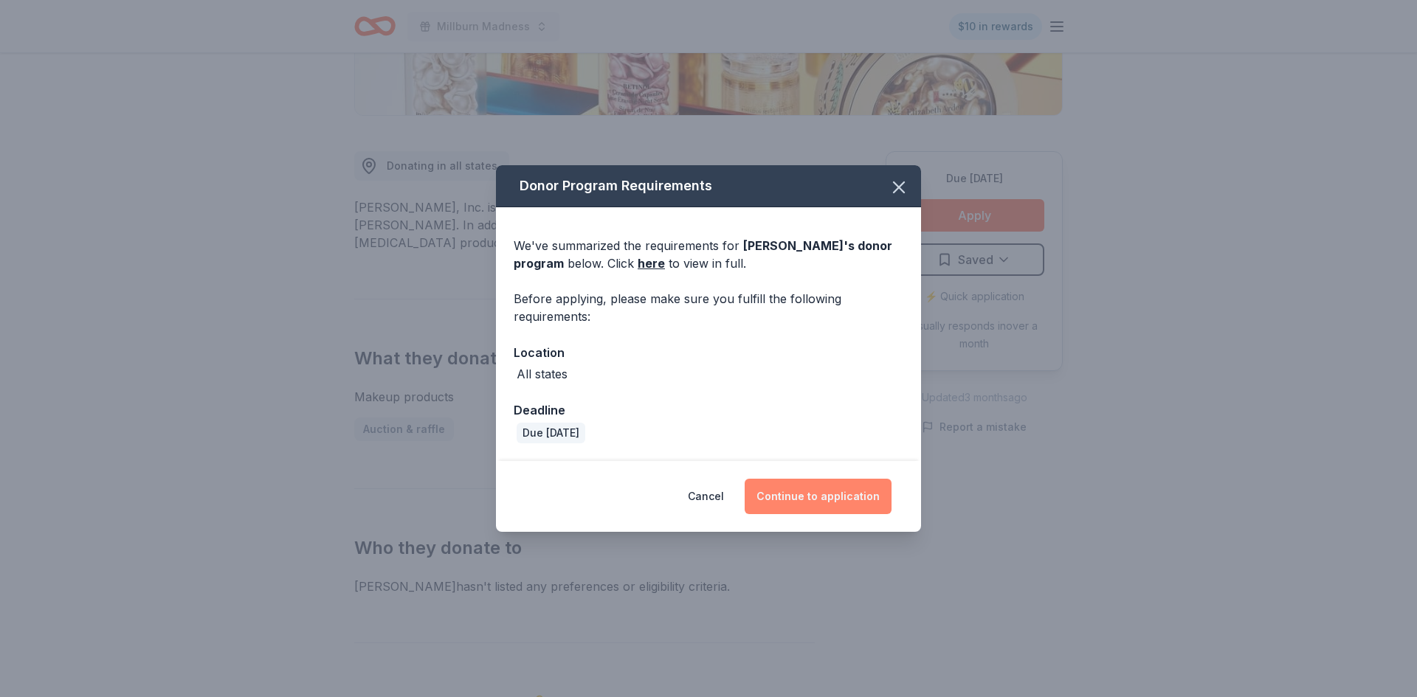
click at [823, 494] on button "Continue to application" at bounding box center [818, 496] width 147 height 35
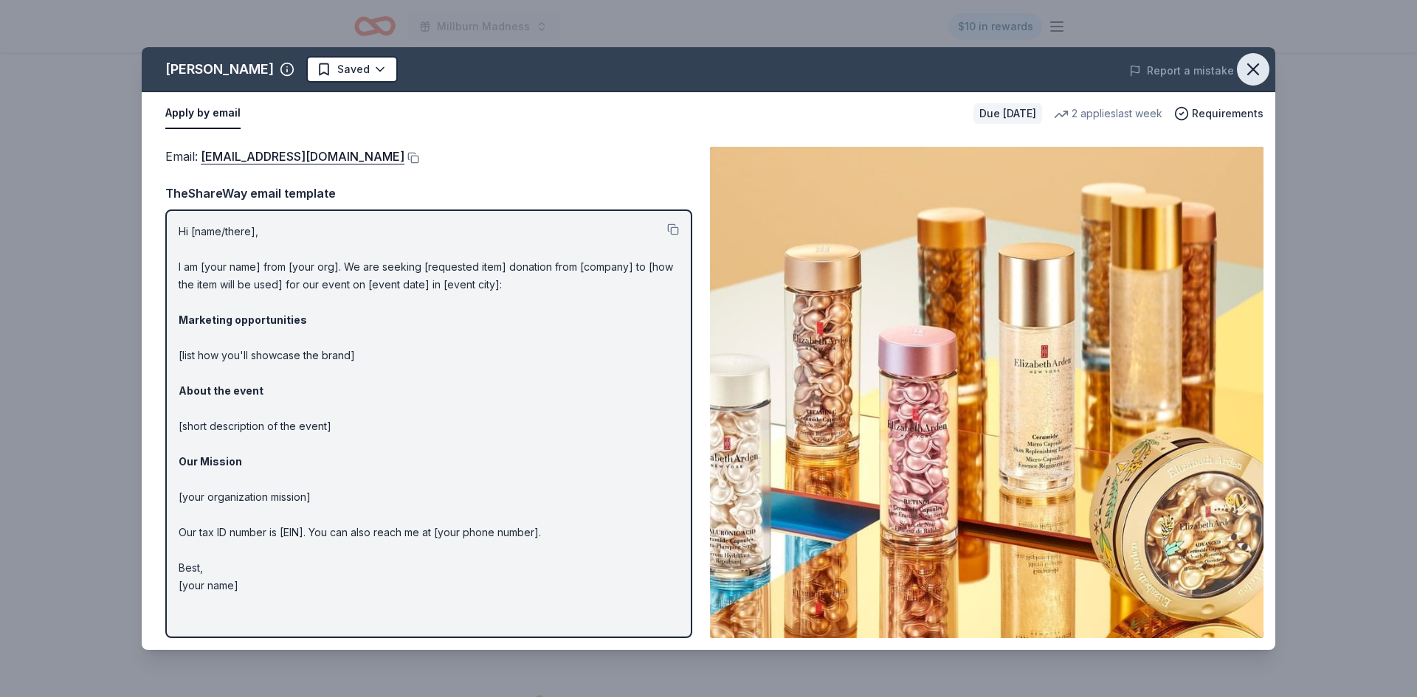
click at [1247, 77] on icon "button" at bounding box center [1253, 69] width 21 height 21
